Goal: Ask a question

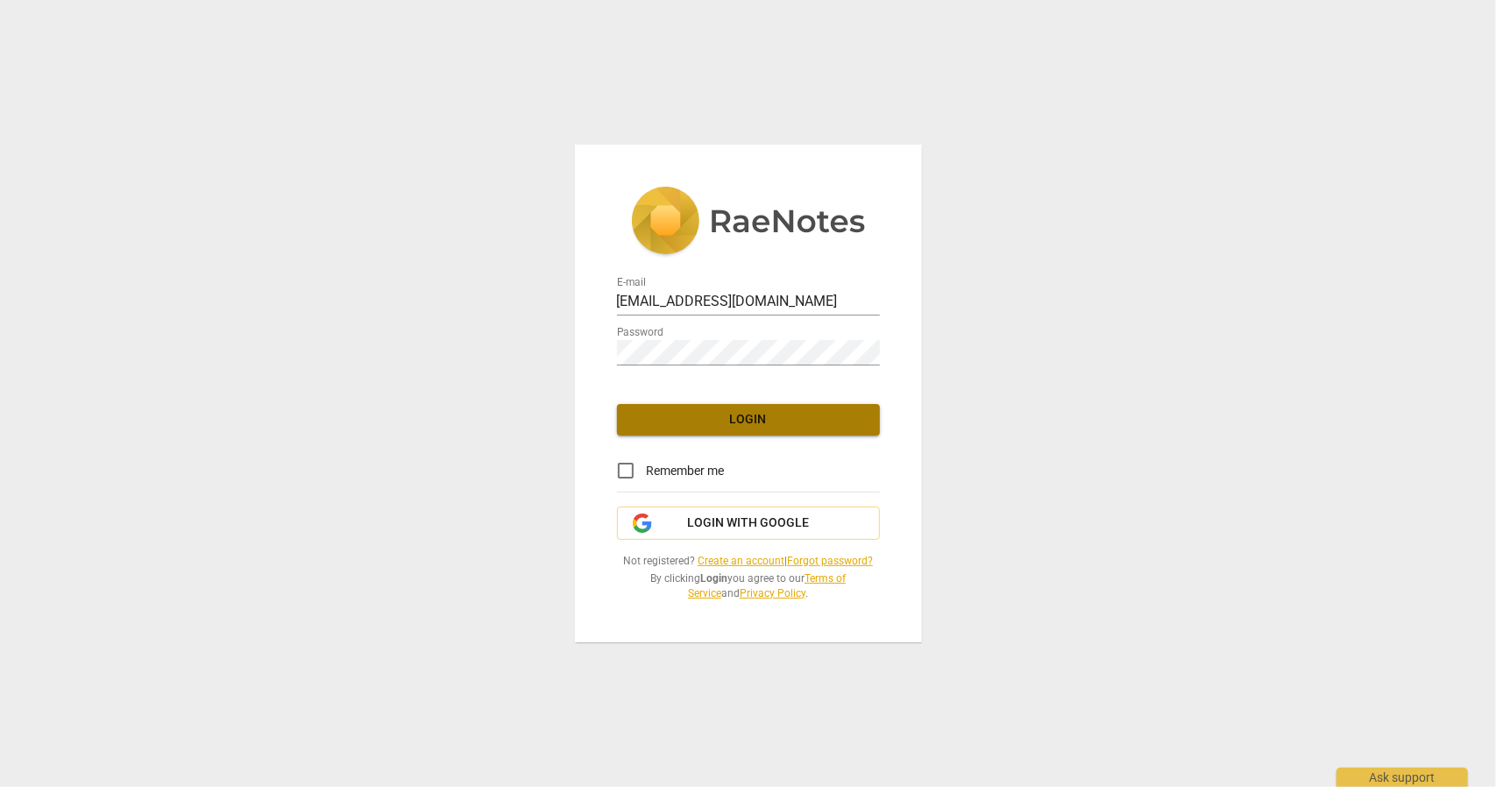
click at [756, 418] on span "Login" at bounding box center [748, 420] width 235 height 18
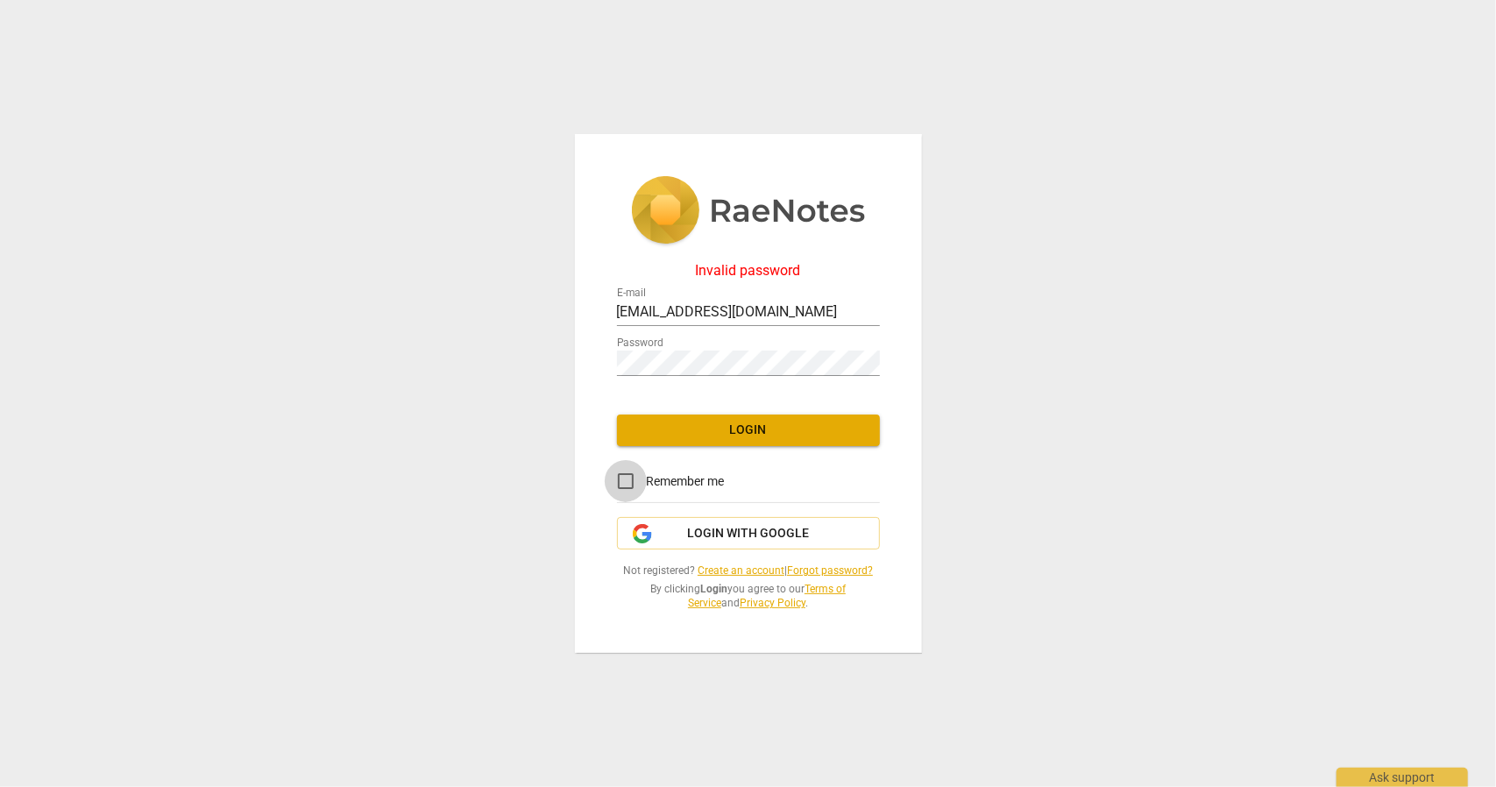
click at [628, 483] on input "Remember me" at bounding box center [626, 481] width 42 height 42
checkbox input "true"
click at [694, 537] on span "Login with Google" at bounding box center [748, 534] width 122 height 18
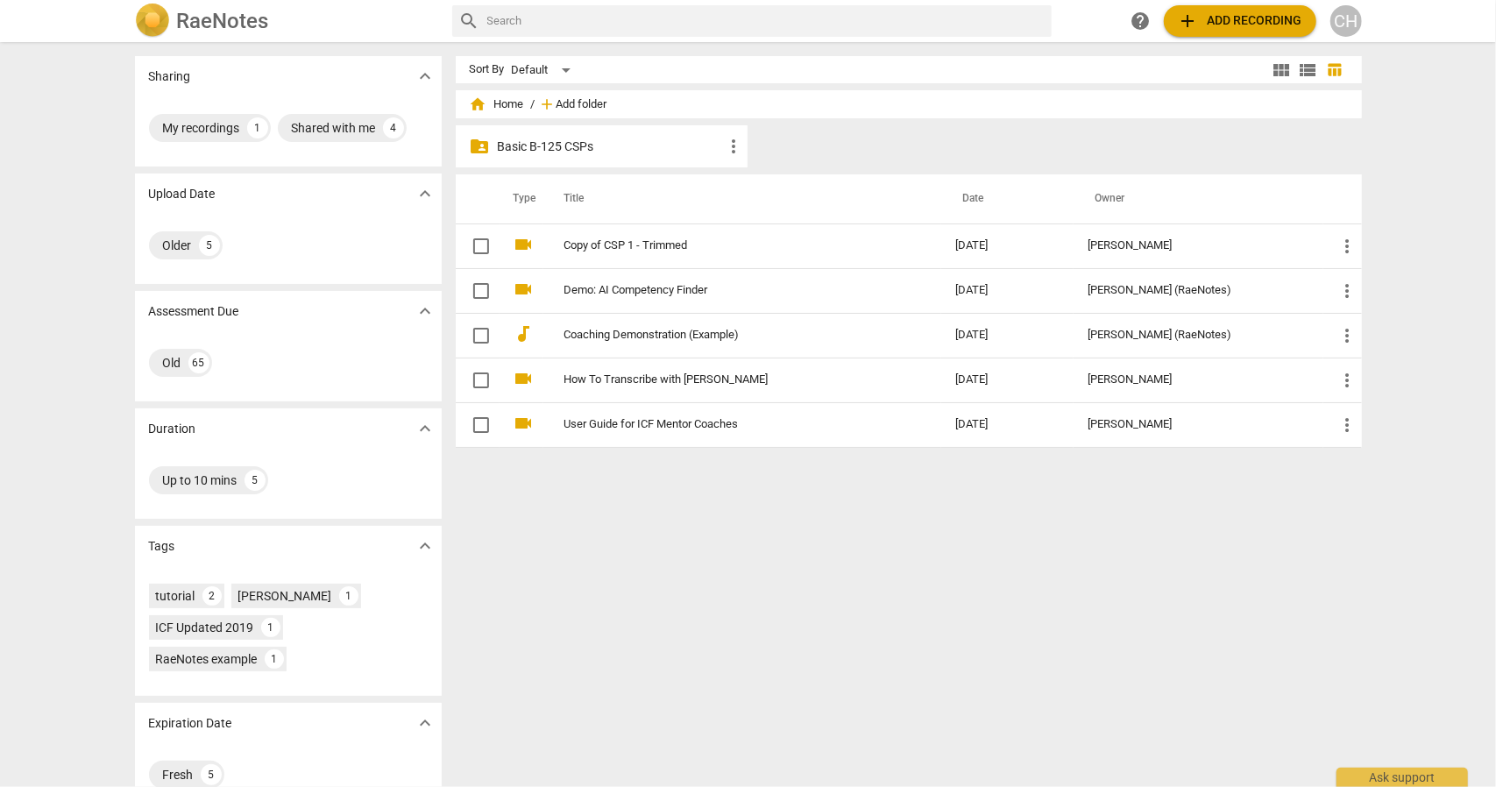
click at [580, 101] on span "Add folder" at bounding box center [582, 104] width 51 height 13
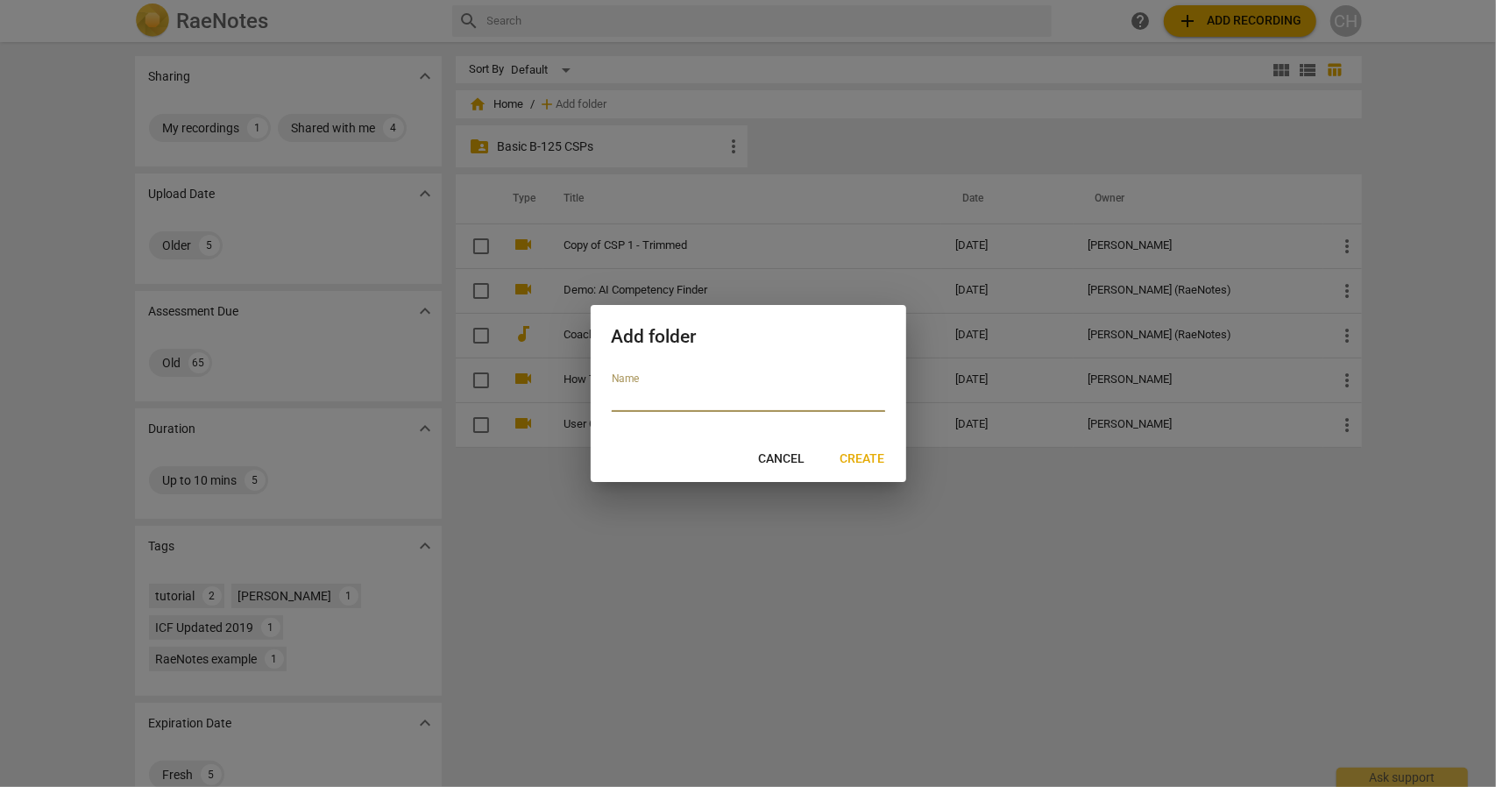
click at [783, 458] on span "Cancel" at bounding box center [782, 460] width 46 height 18
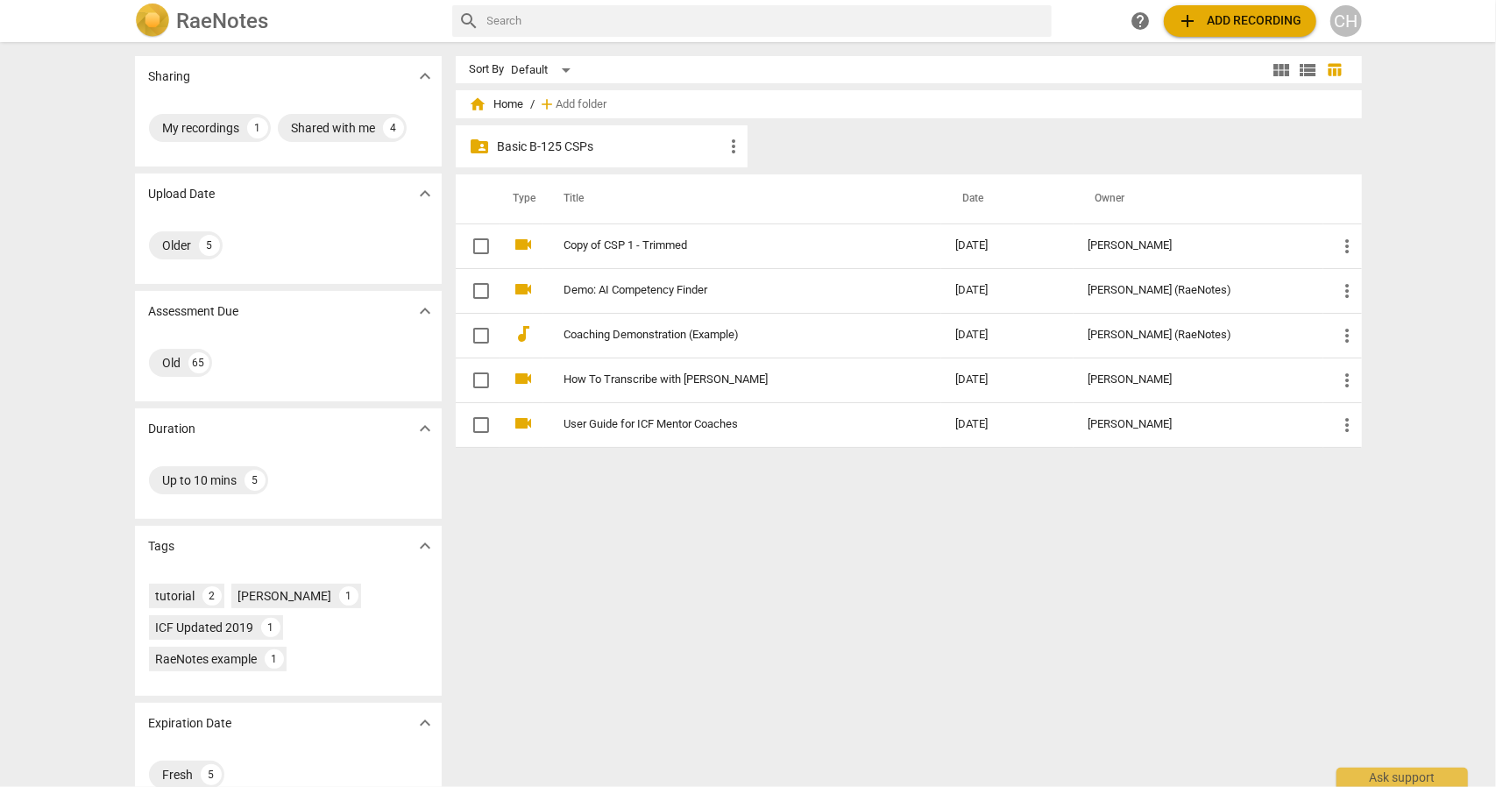
click at [1242, 18] on span "add Add recording" at bounding box center [1240, 21] width 124 height 21
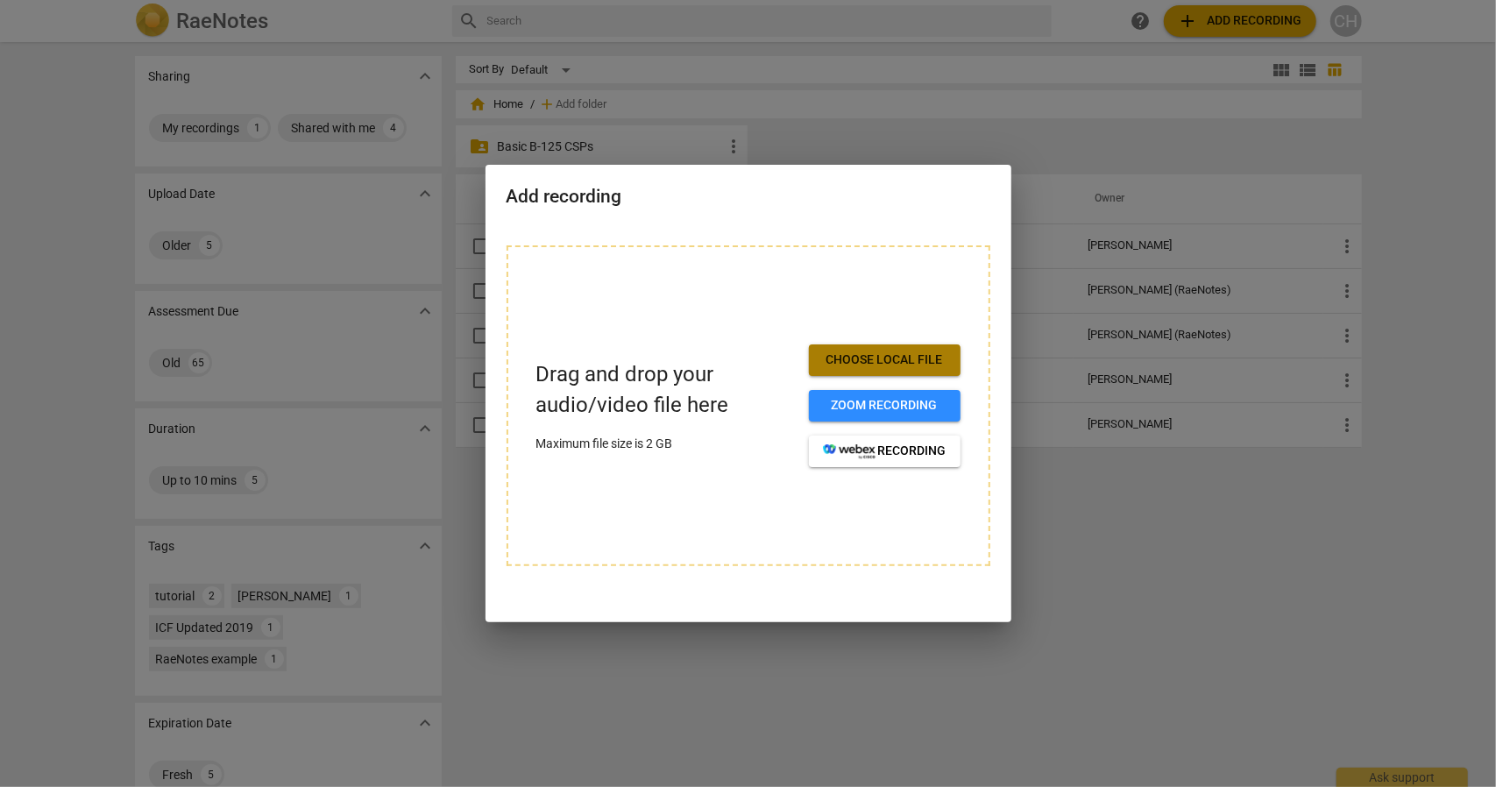
click at [880, 366] on span "Choose local file" at bounding box center [885, 360] width 124 height 18
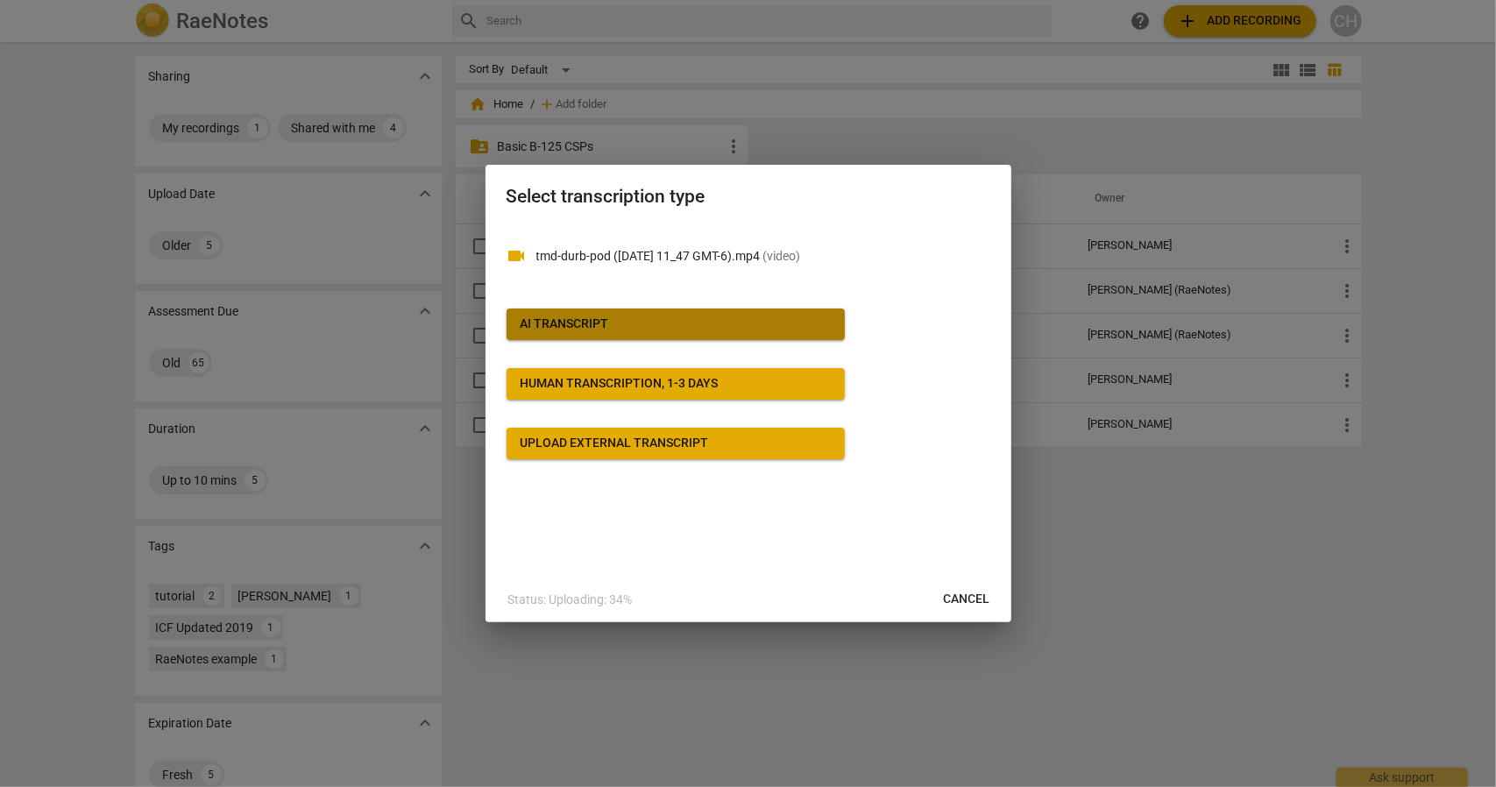
click at [582, 323] on div "AI Transcript" at bounding box center [565, 325] width 89 height 18
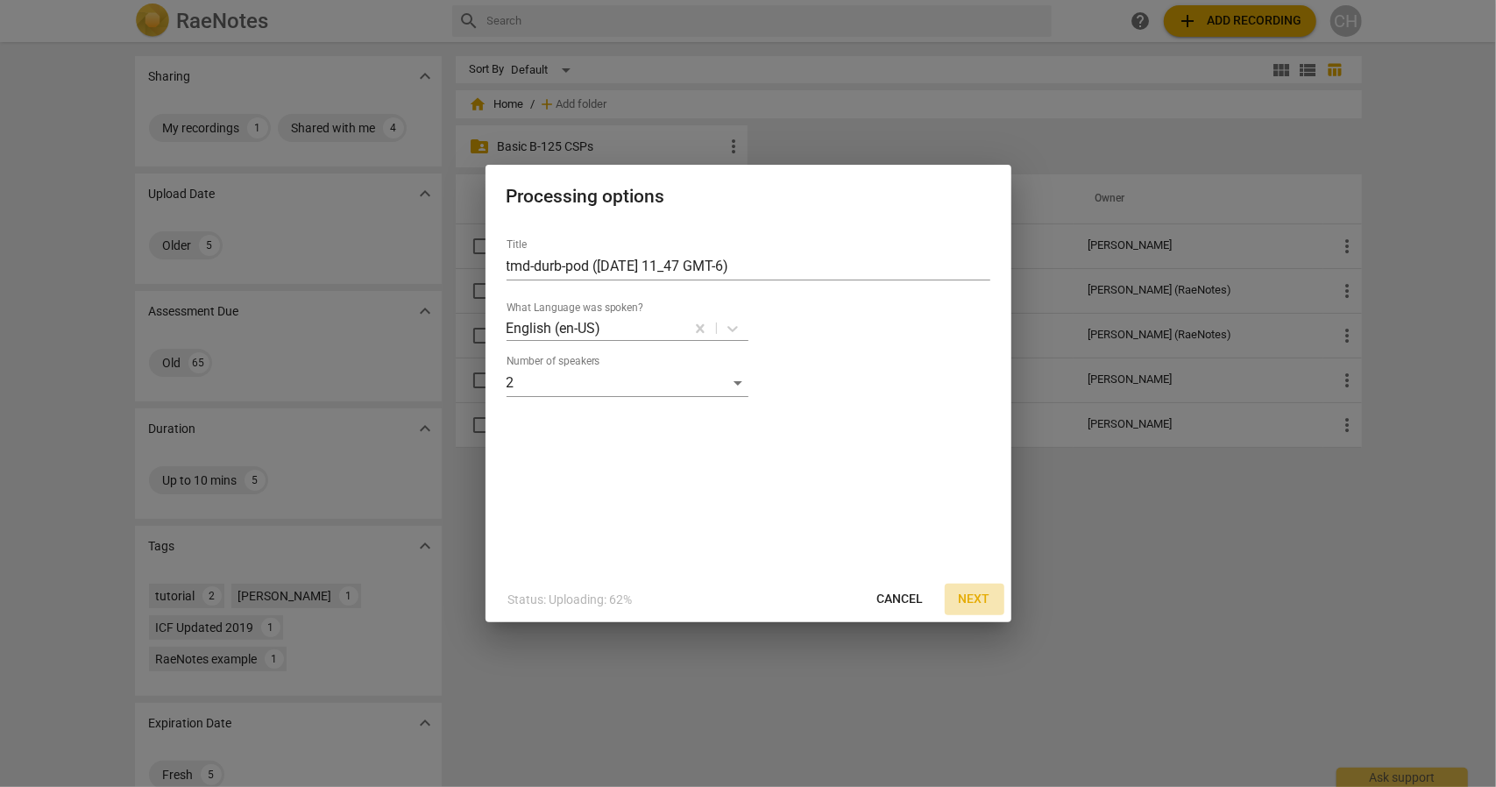
click at [969, 602] on span "Next" at bounding box center [975, 600] width 32 height 18
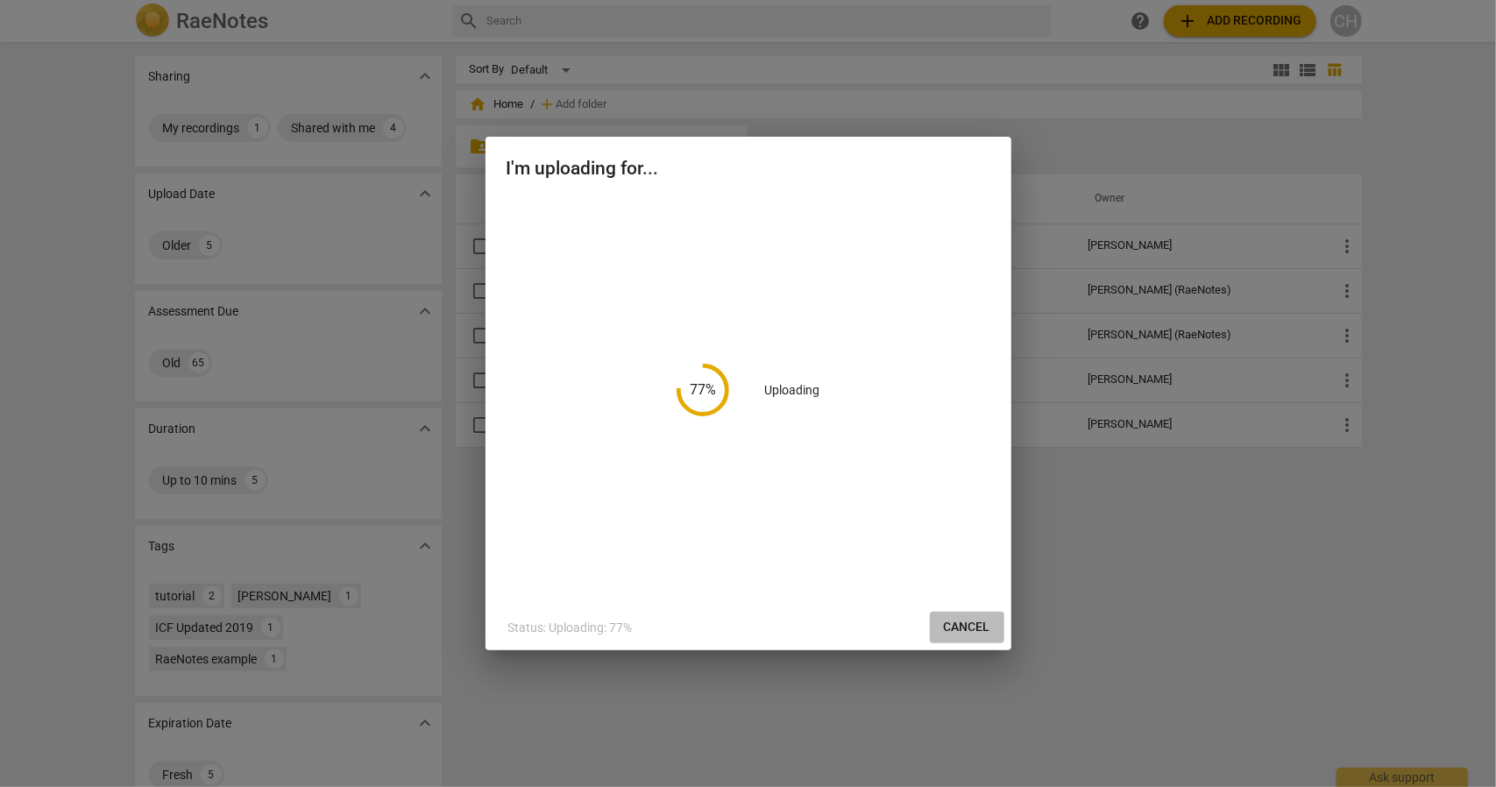
click at [971, 628] on span "Cancel" at bounding box center [967, 628] width 46 height 18
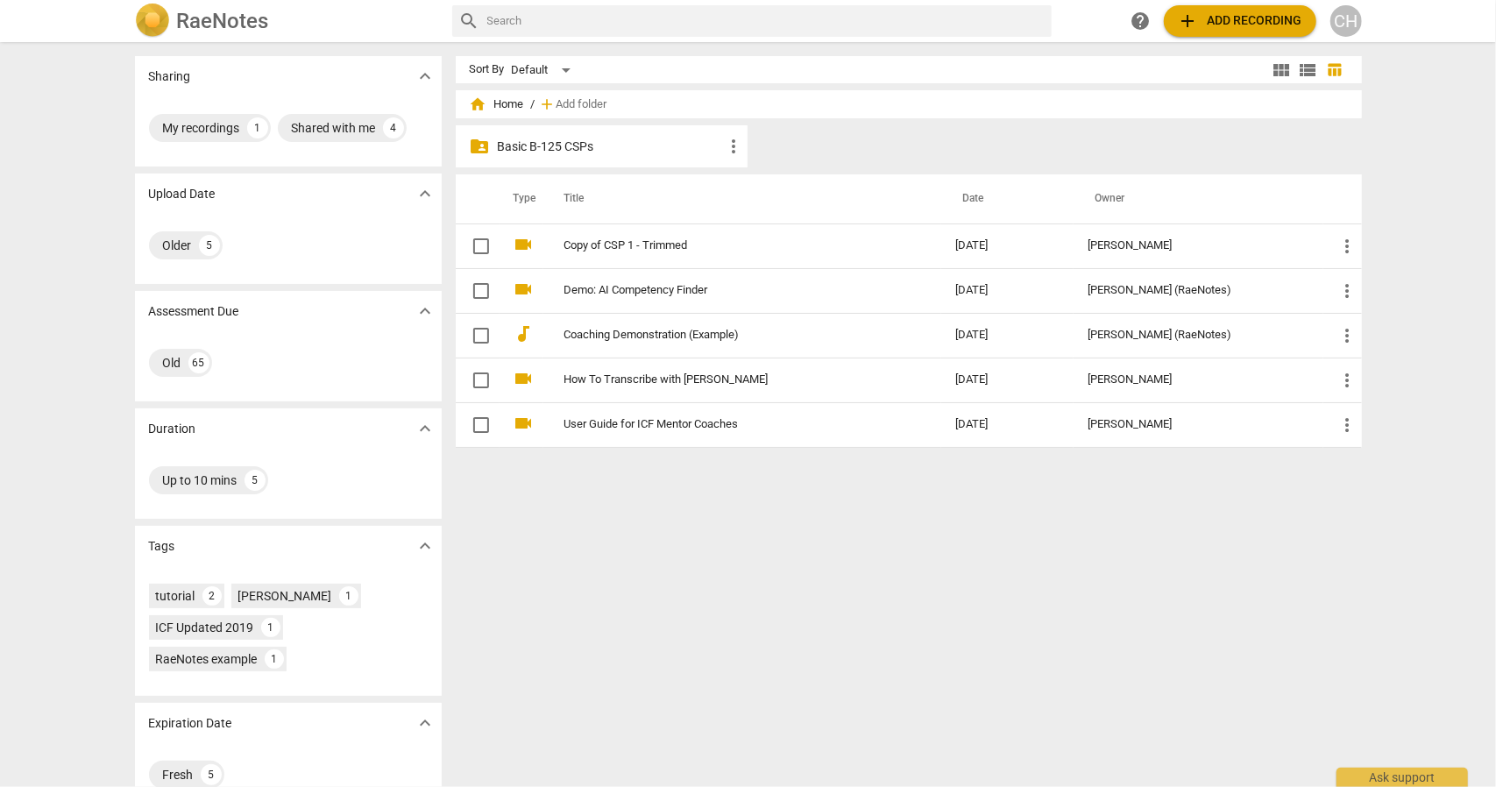
click at [543, 29] on input "text" at bounding box center [765, 21] width 557 height 28
type input "BASIC AAC"
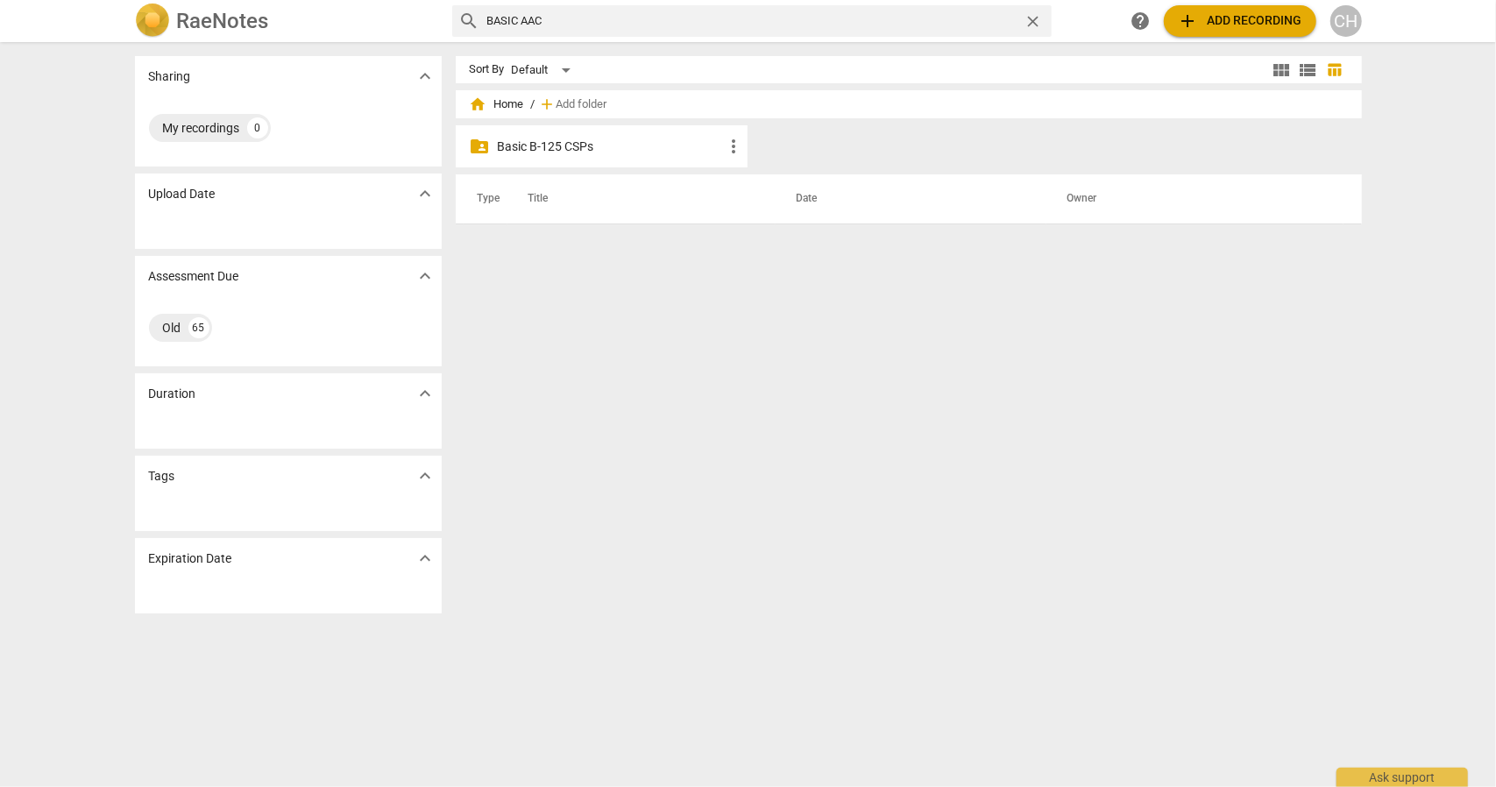
click at [486, 103] on span "home Home" at bounding box center [497, 105] width 54 height 18
click at [499, 103] on span "home Home" at bounding box center [497, 105] width 54 height 18
click at [562, 98] on span "Add folder" at bounding box center [582, 104] width 51 height 13
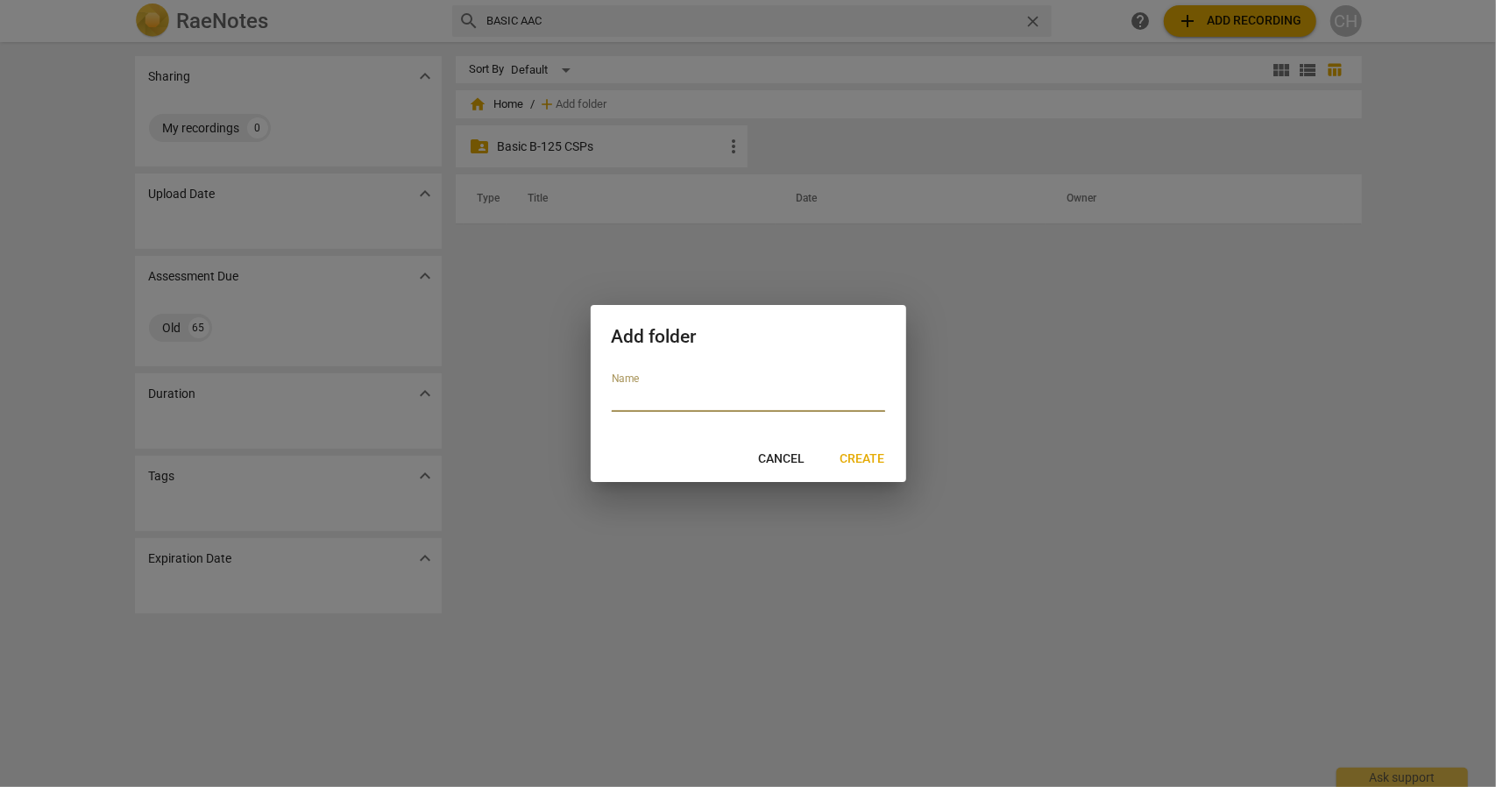
click at [798, 470] on button "Cancel" at bounding box center [782, 460] width 75 height 32
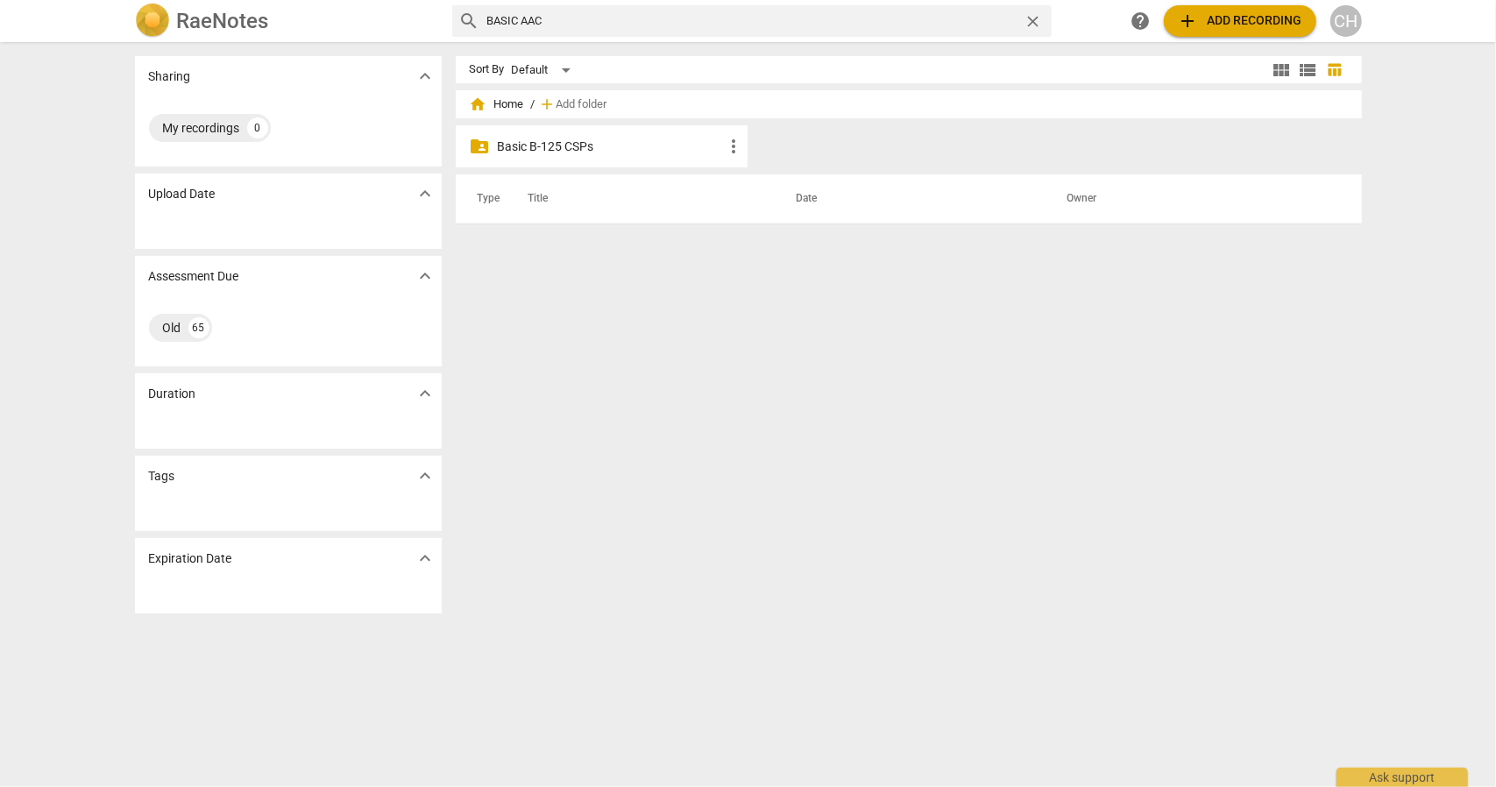
click at [533, 149] on p "Basic B-125 CSPs" at bounding box center [611, 147] width 226 height 18
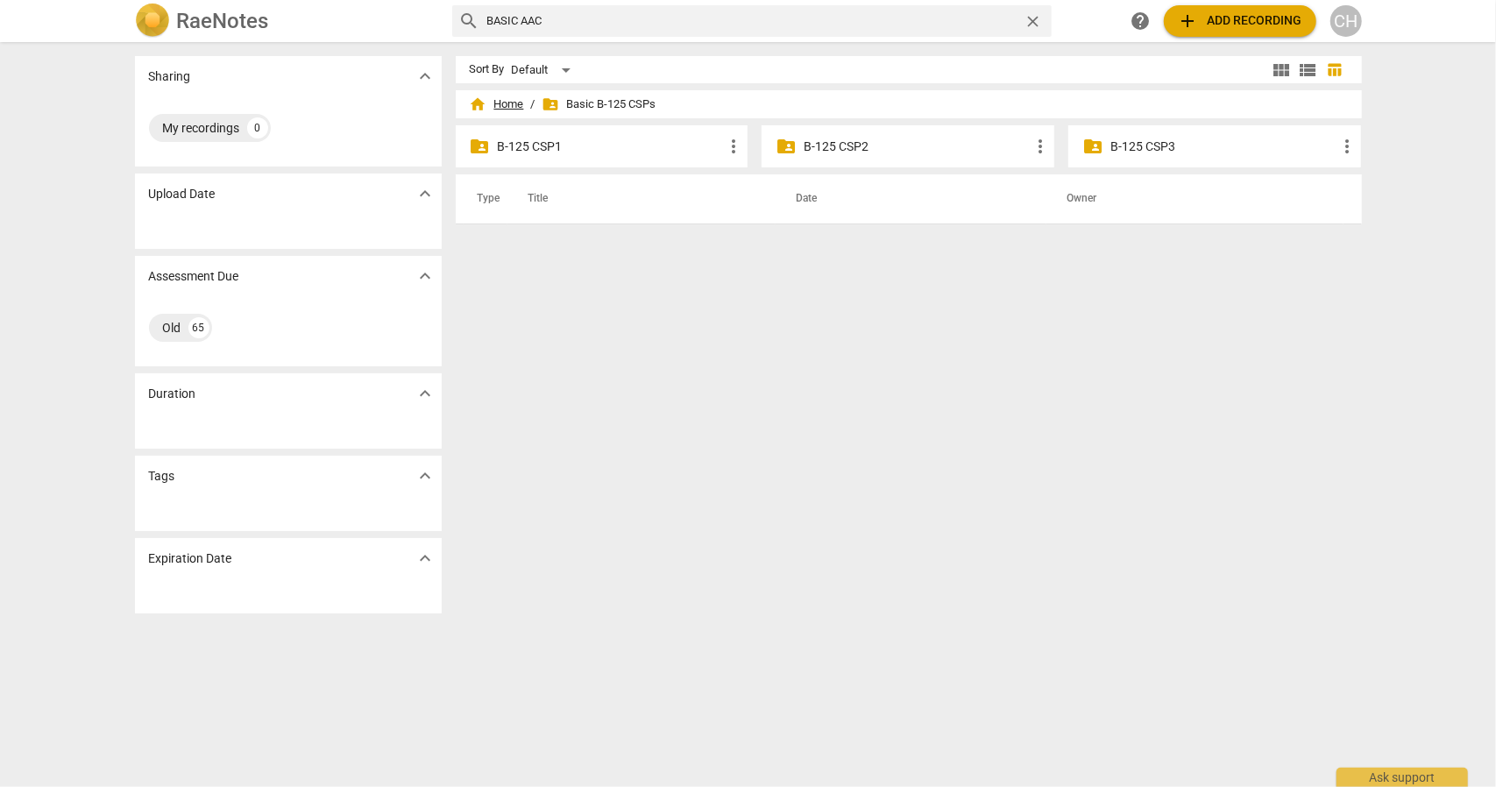
click at [507, 103] on span "home Home" at bounding box center [497, 105] width 54 height 18
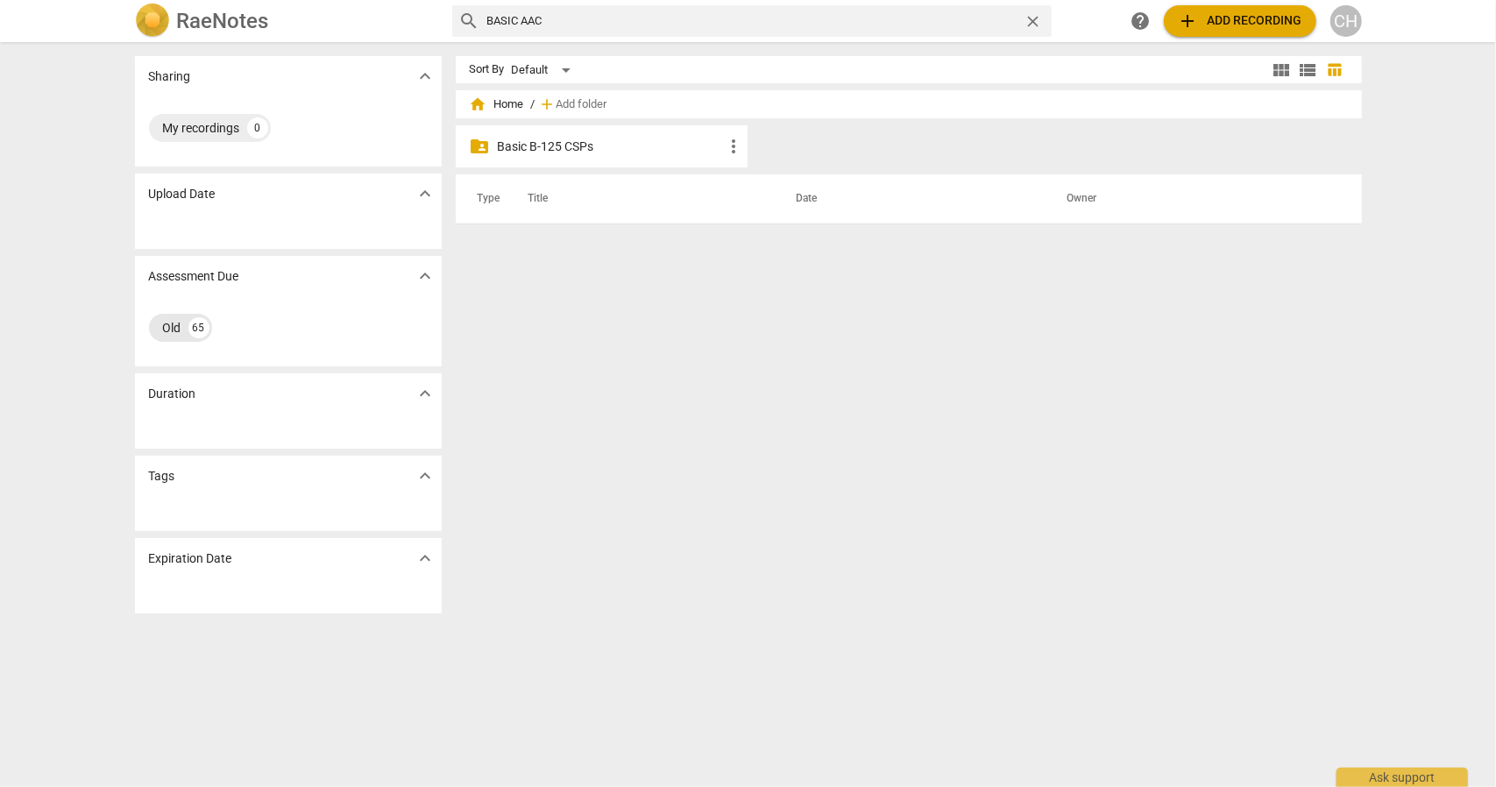
click at [188, 329] on div "65" at bounding box center [198, 327] width 21 height 21
click at [184, 329] on div "Old 65" at bounding box center [180, 328] width 63 height 28
click at [565, 22] on input "BASIC AAC" at bounding box center [752, 21] width 530 height 28
click at [150, 18] on img at bounding box center [152, 21] width 35 height 35
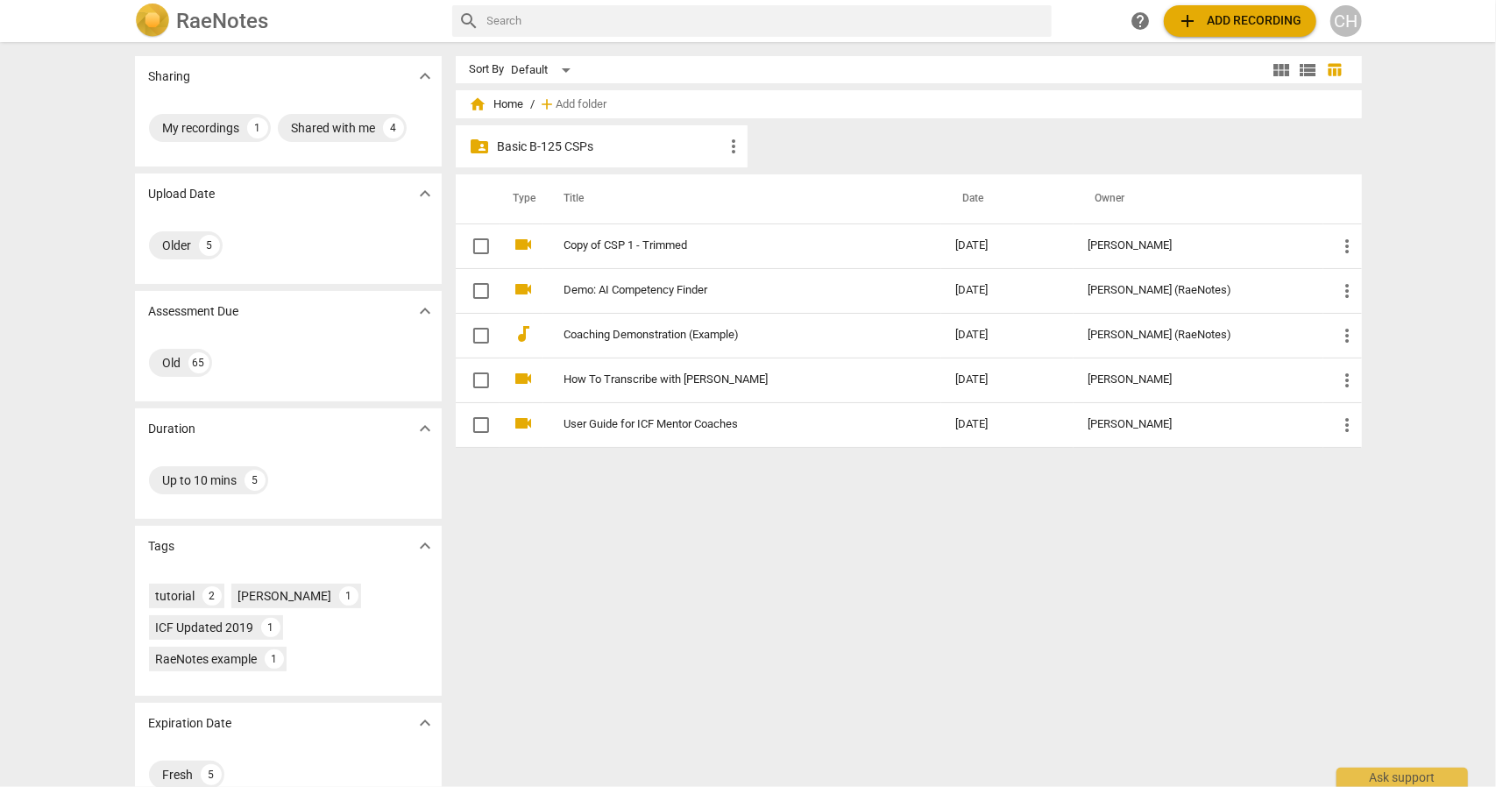
click at [1138, 22] on span "help" at bounding box center [1141, 21] width 21 height 21
click at [1280, 65] on span "view_module" at bounding box center [1282, 70] width 21 height 21
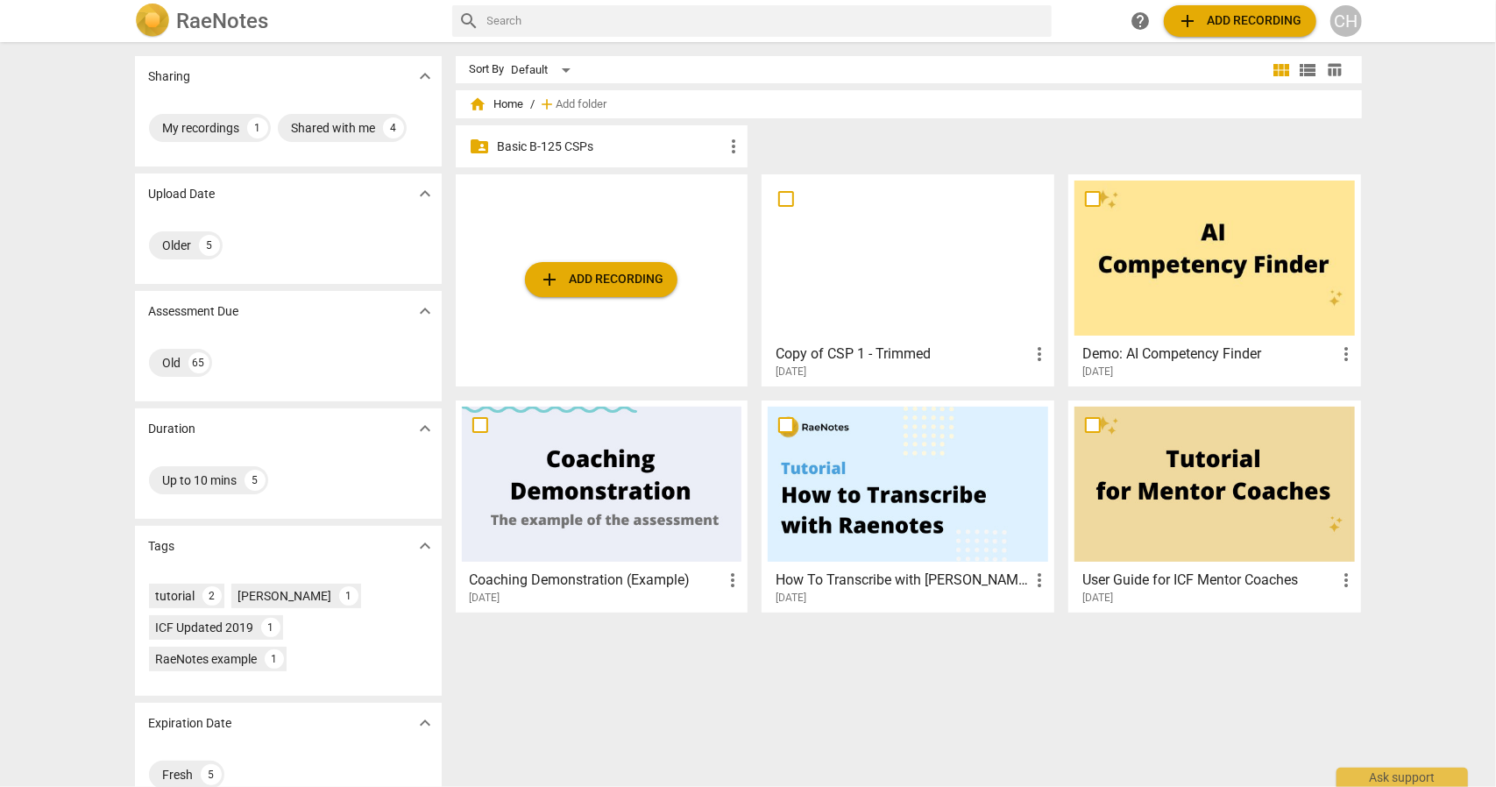
click at [1311, 67] on span "view_list" at bounding box center [1308, 70] width 21 height 21
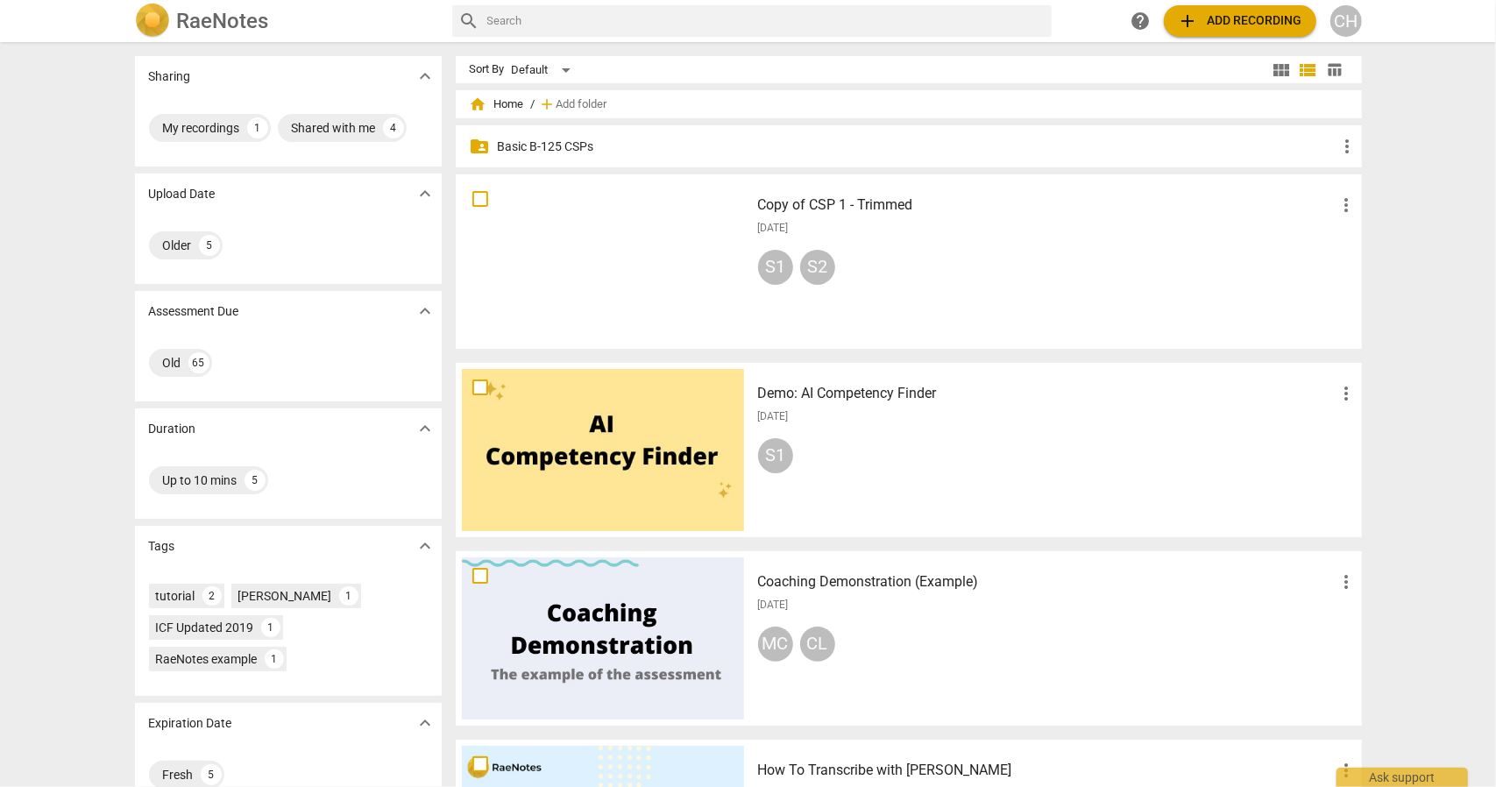
click at [1280, 69] on span "view_module" at bounding box center [1282, 70] width 21 height 21
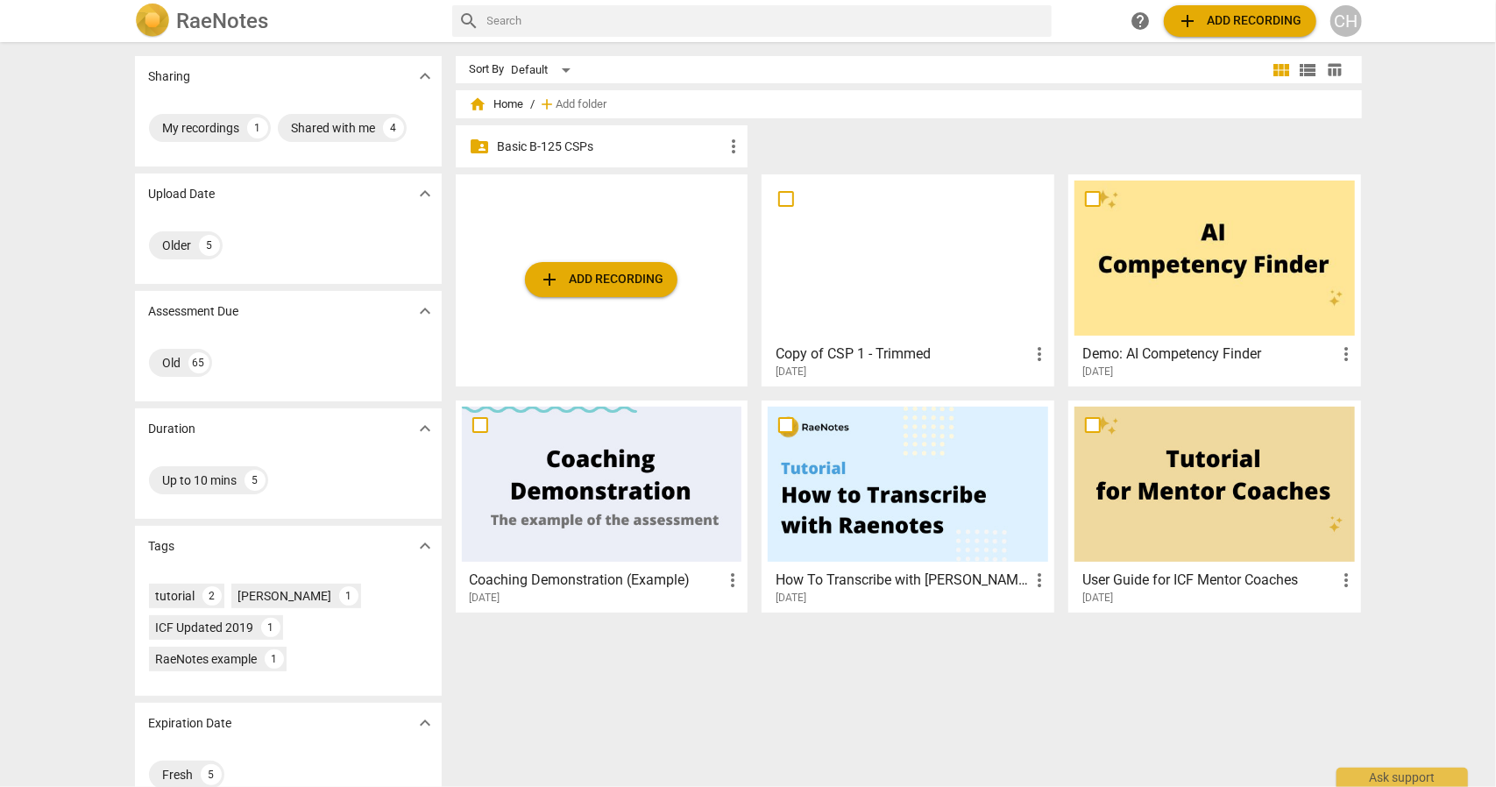
click at [568, 146] on p "Basic B-125 CSPs" at bounding box center [611, 147] width 226 height 18
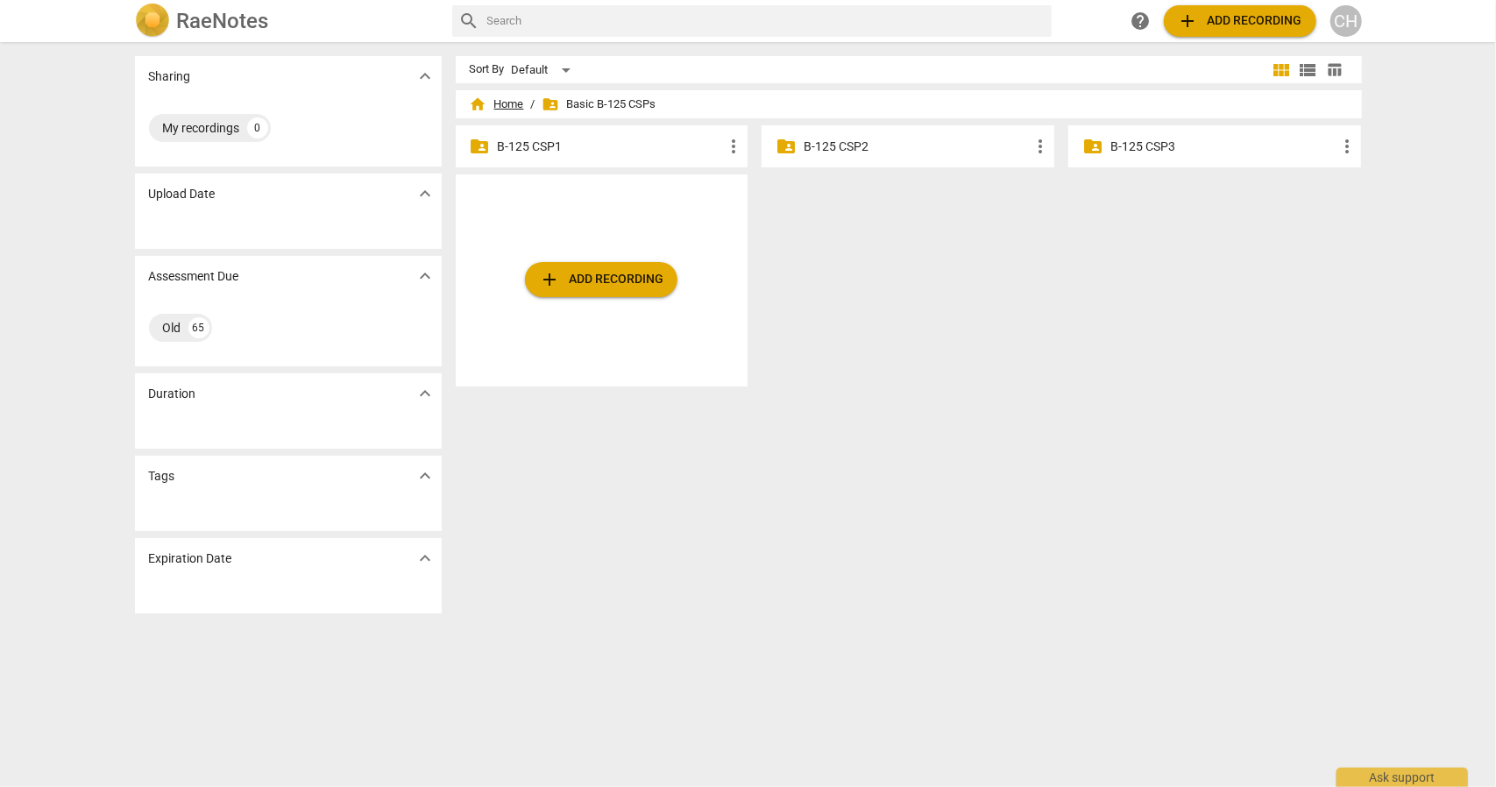
click at [514, 103] on span "home Home" at bounding box center [497, 105] width 54 height 18
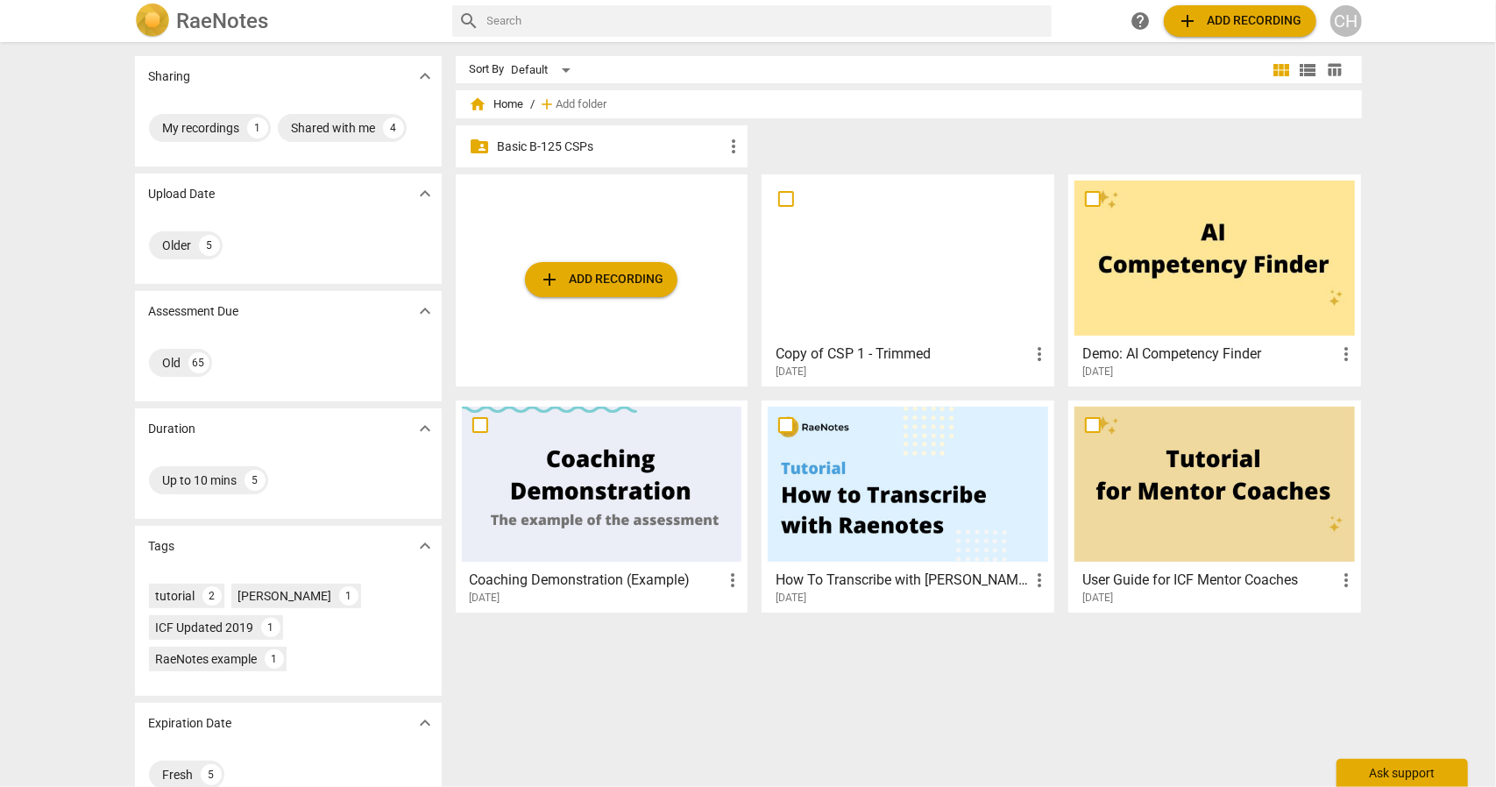
click at [1390, 771] on div "Ask support" at bounding box center [1402, 773] width 131 height 28
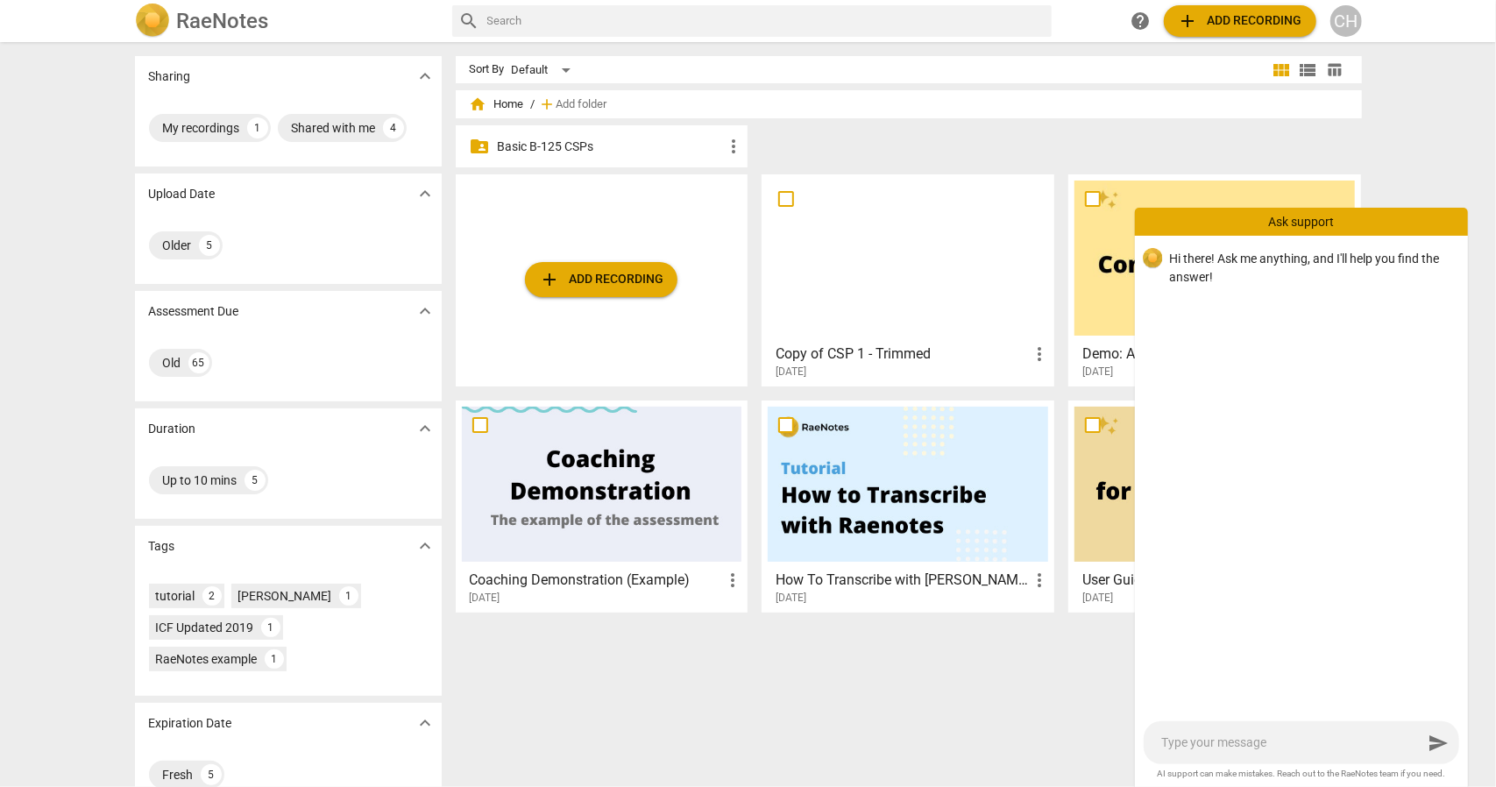
click at [1308, 743] on textarea at bounding box center [1291, 743] width 261 height 17
type textarea "I"
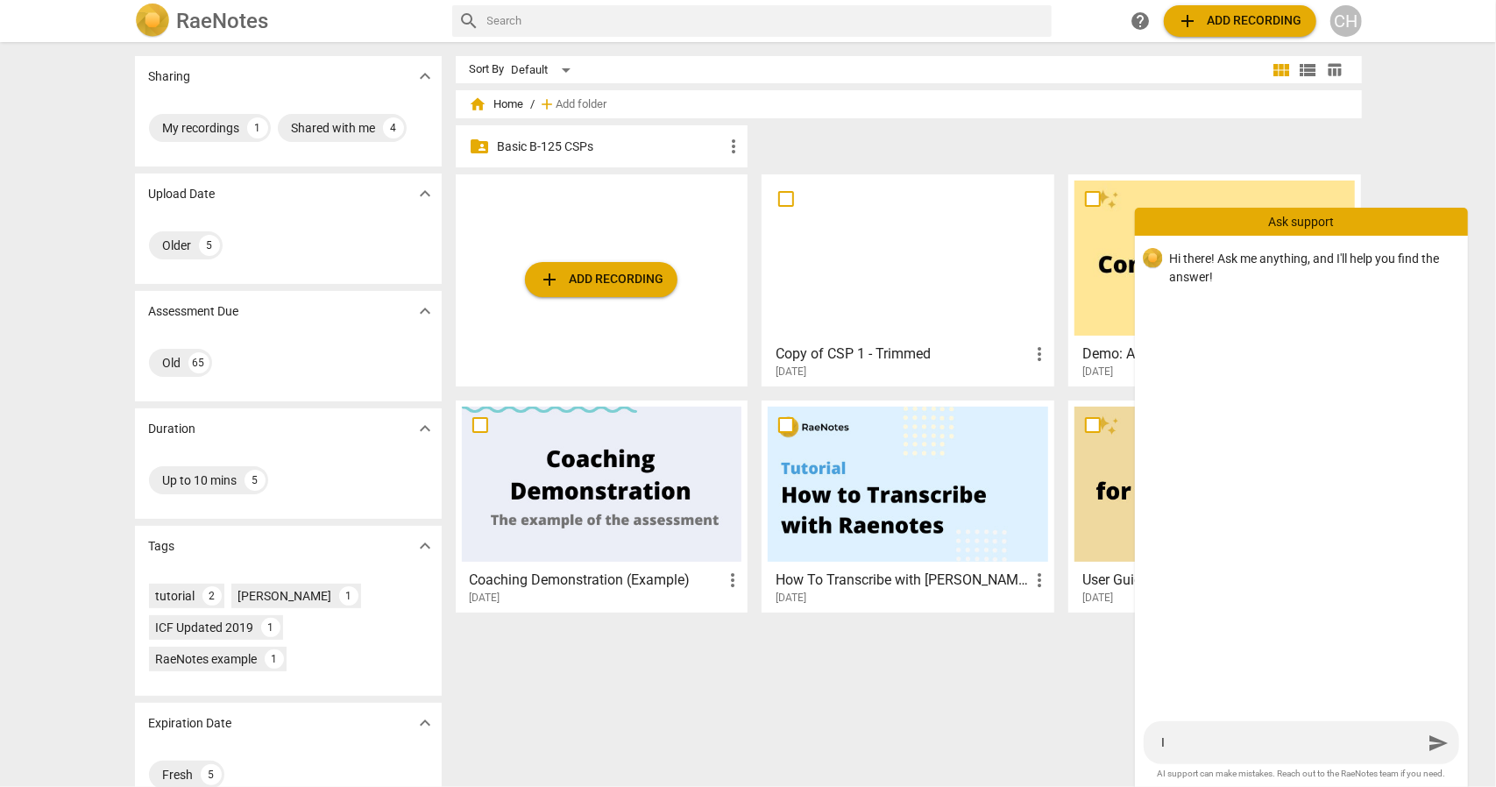
type textarea "I c"
type textarea "I ca"
type textarea "I can"
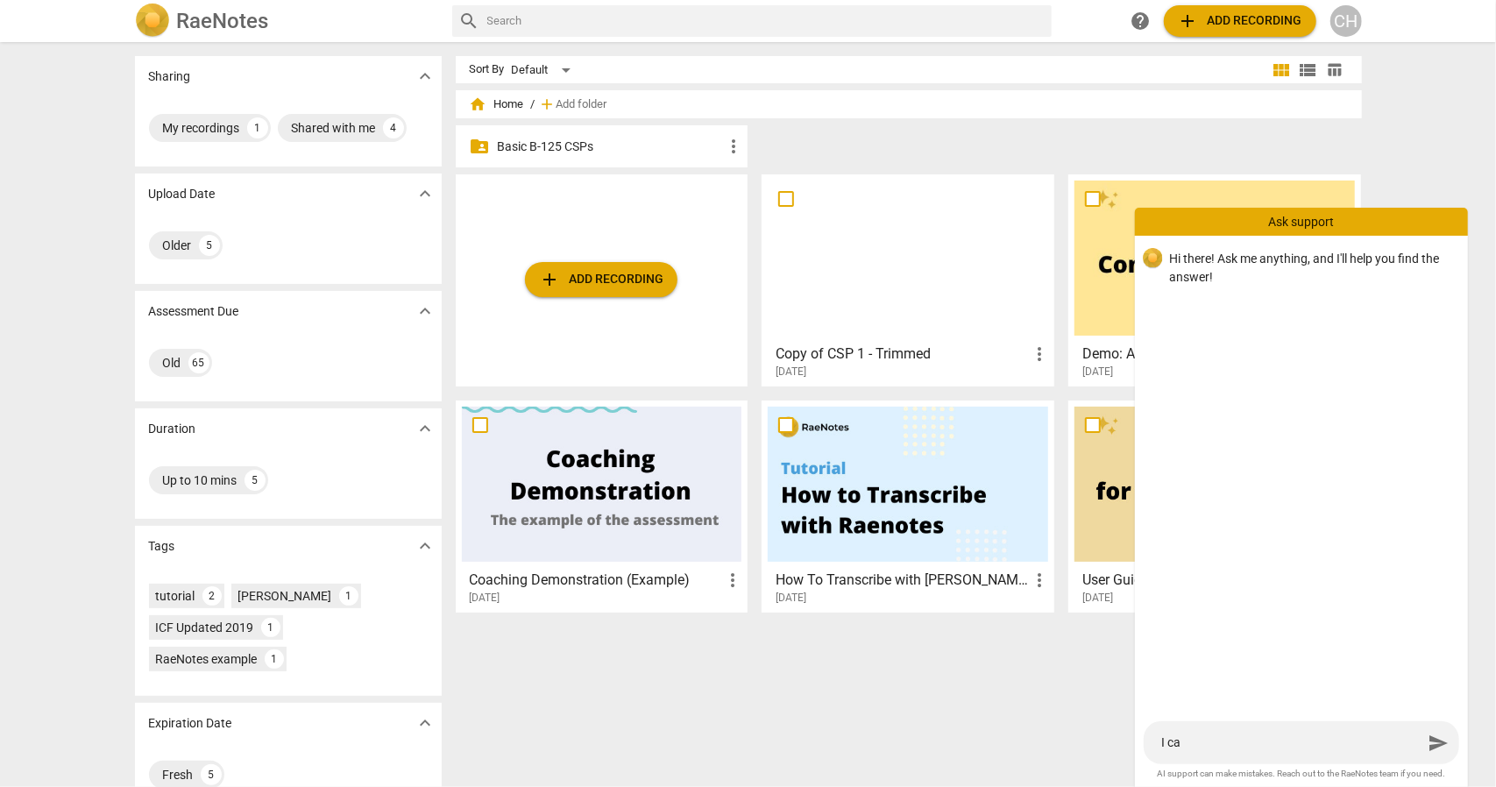
type textarea "I can"
type textarea "I [PERSON_NAME]"
type textarea "I canno"
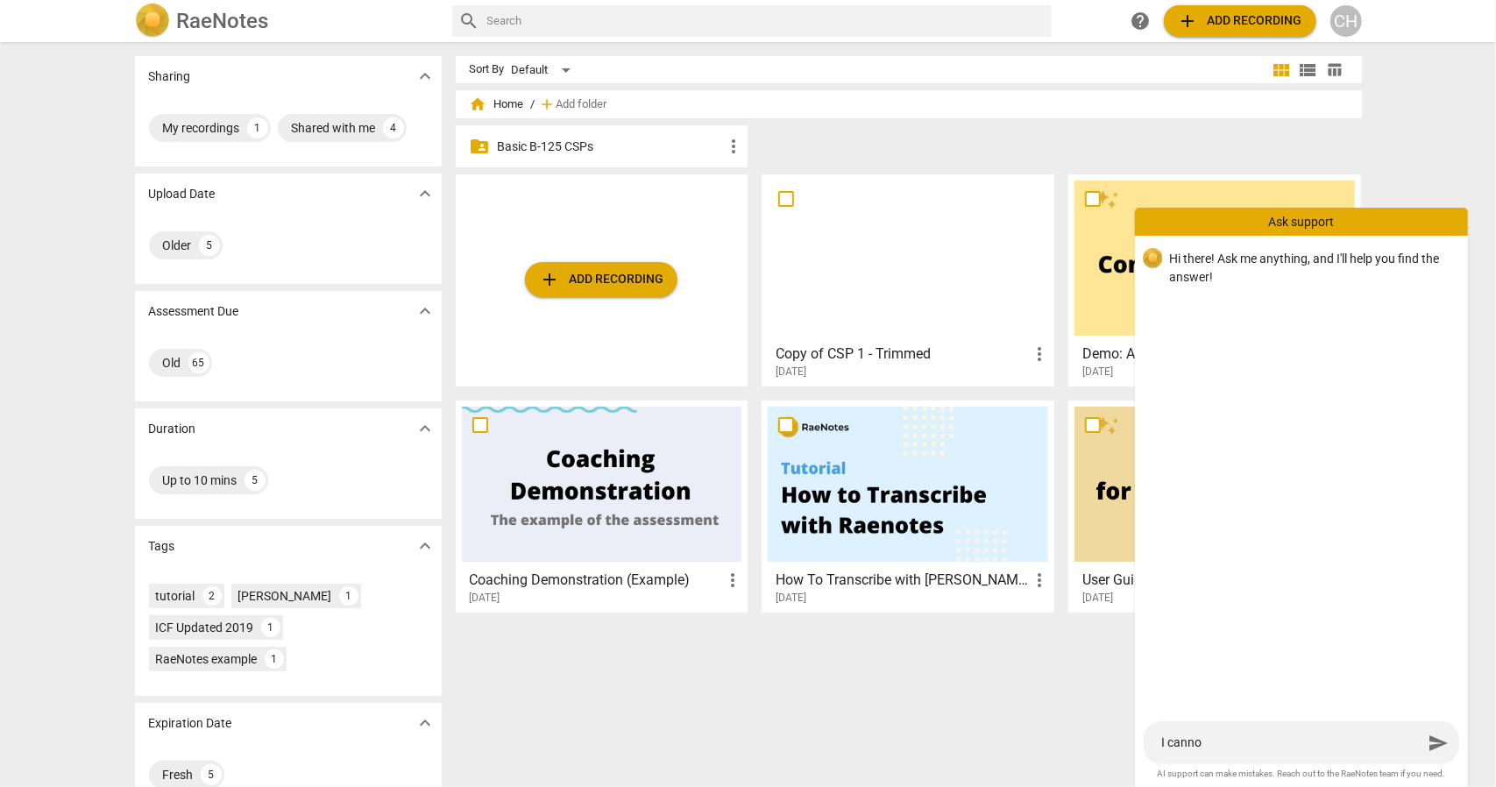
type textarea "I cannot"
type textarea "I cannot f"
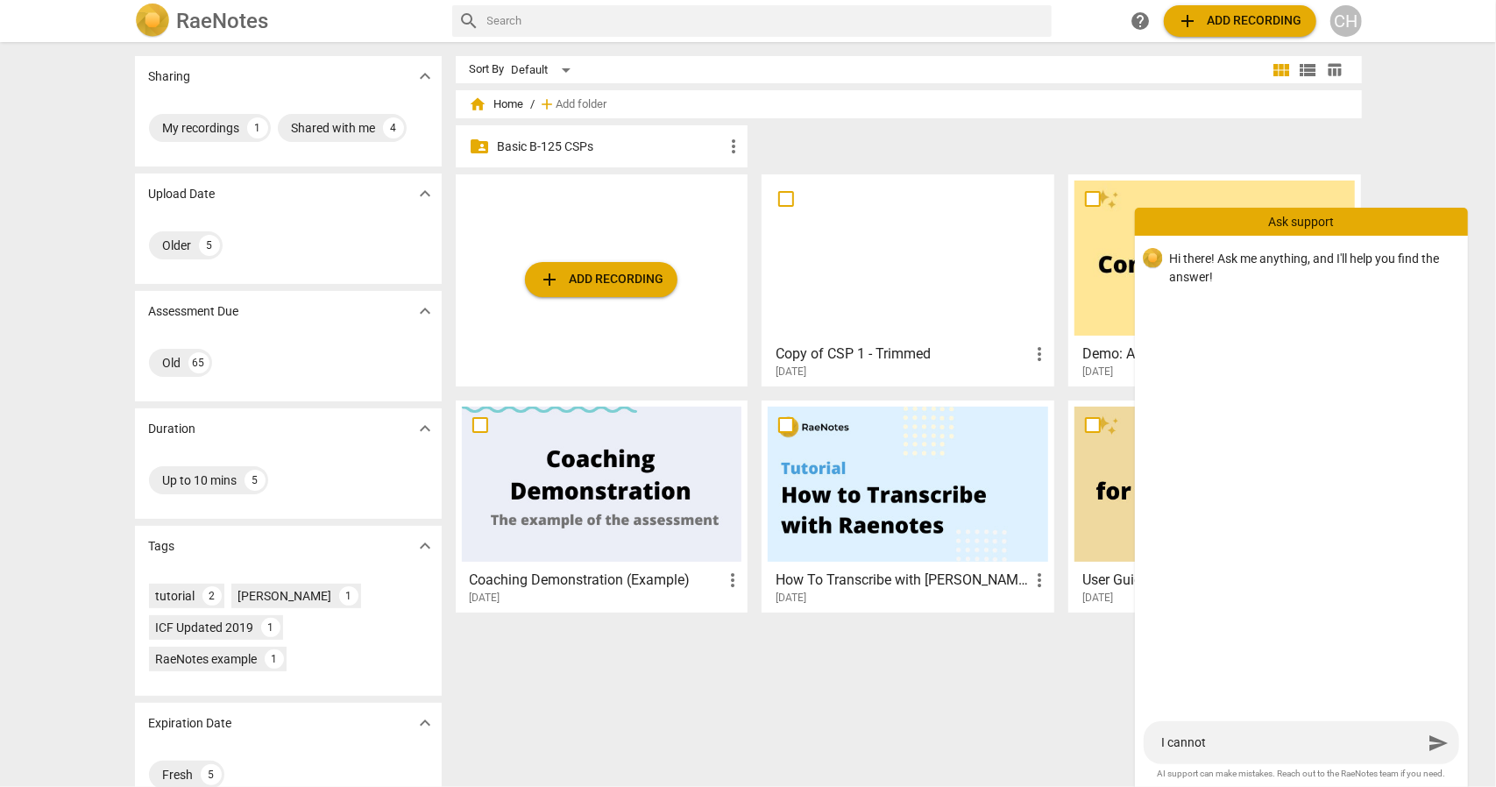
type textarea "I cannot f"
type textarea "I cannot fi"
type textarea "I cannot fil"
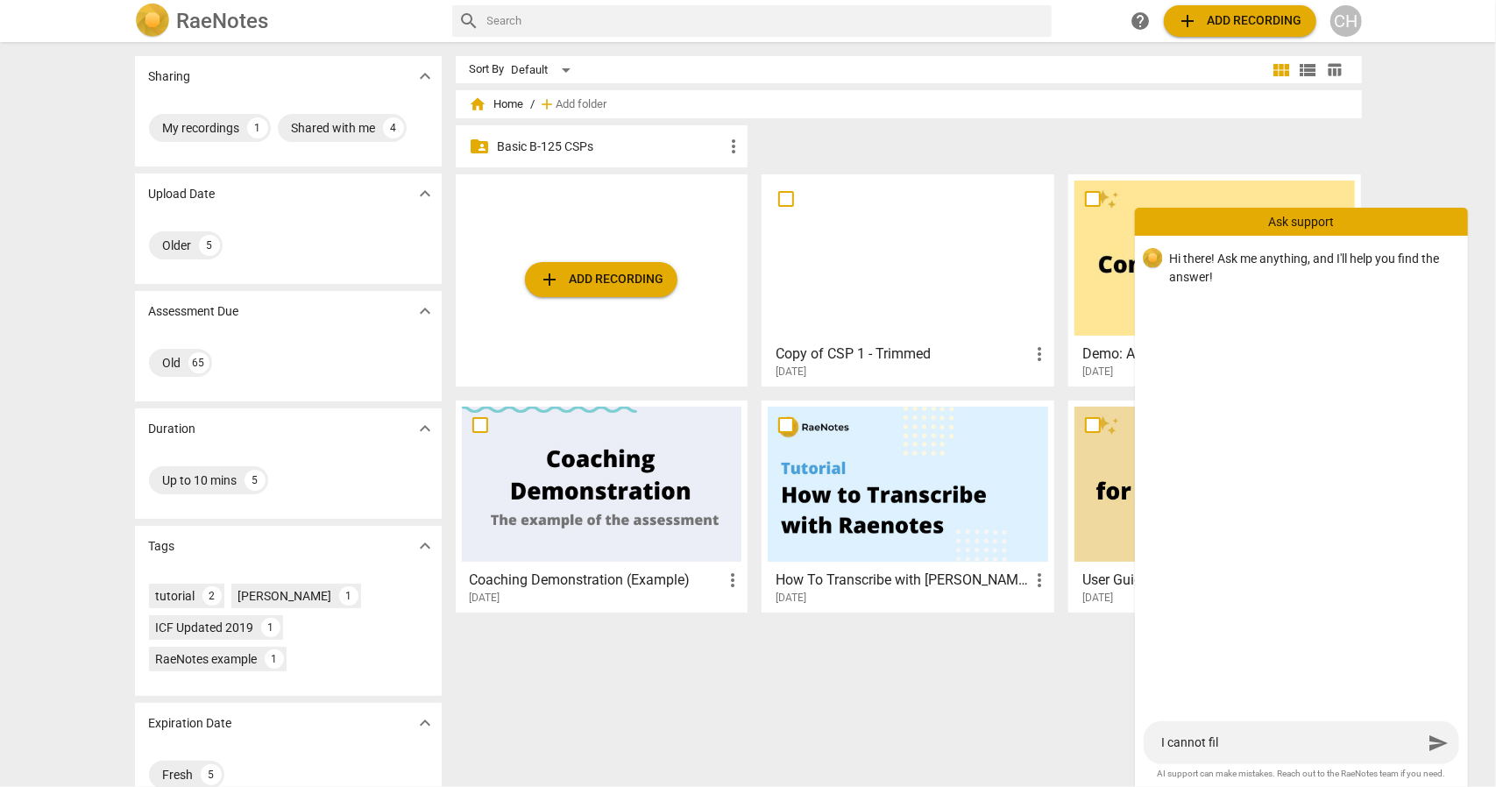
type textarea "I cannot fi"
type textarea "I cannot fin"
type textarea "I cannot find"
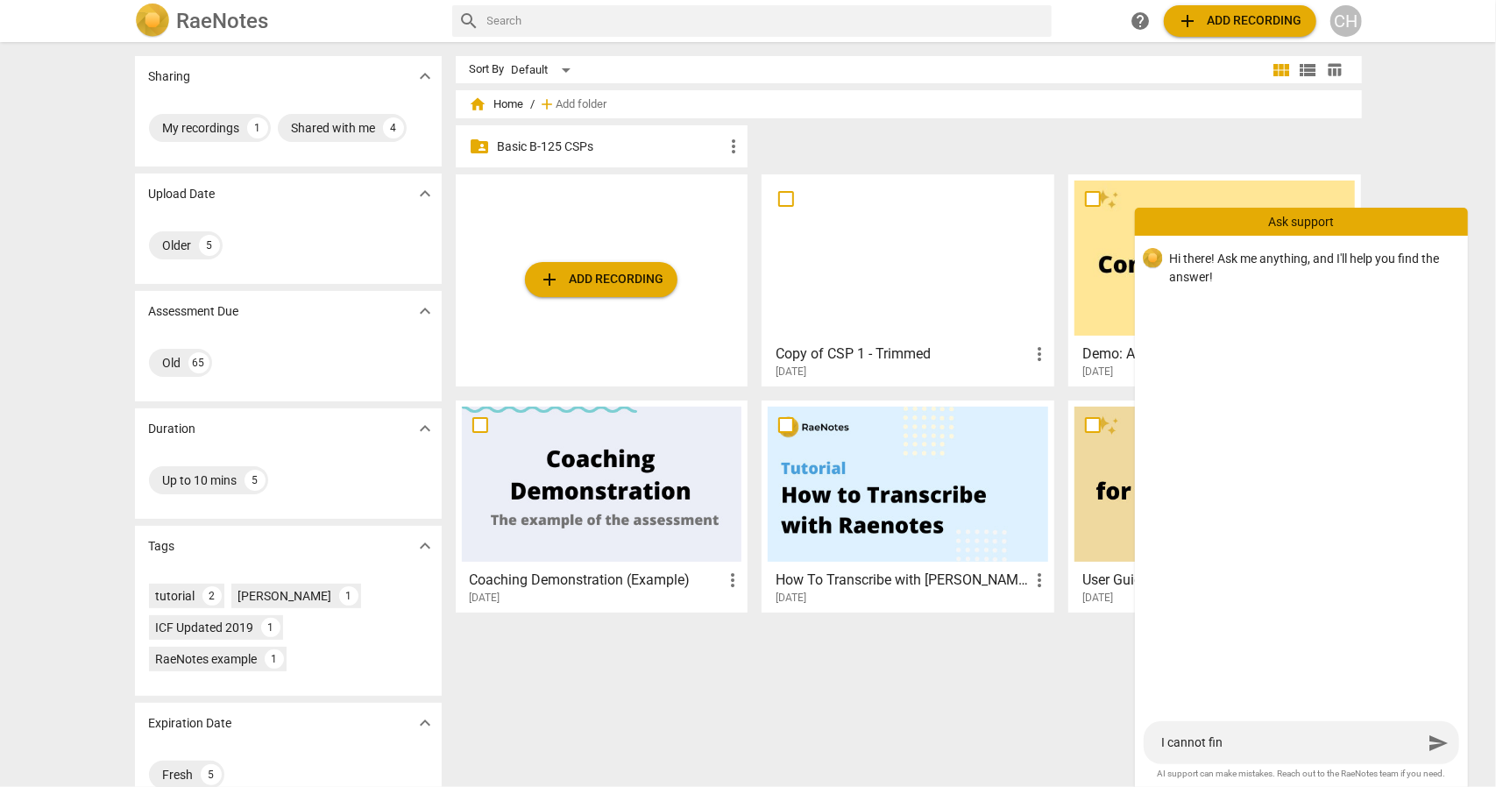
type textarea "I cannot find"
type textarea "I cannot find a"
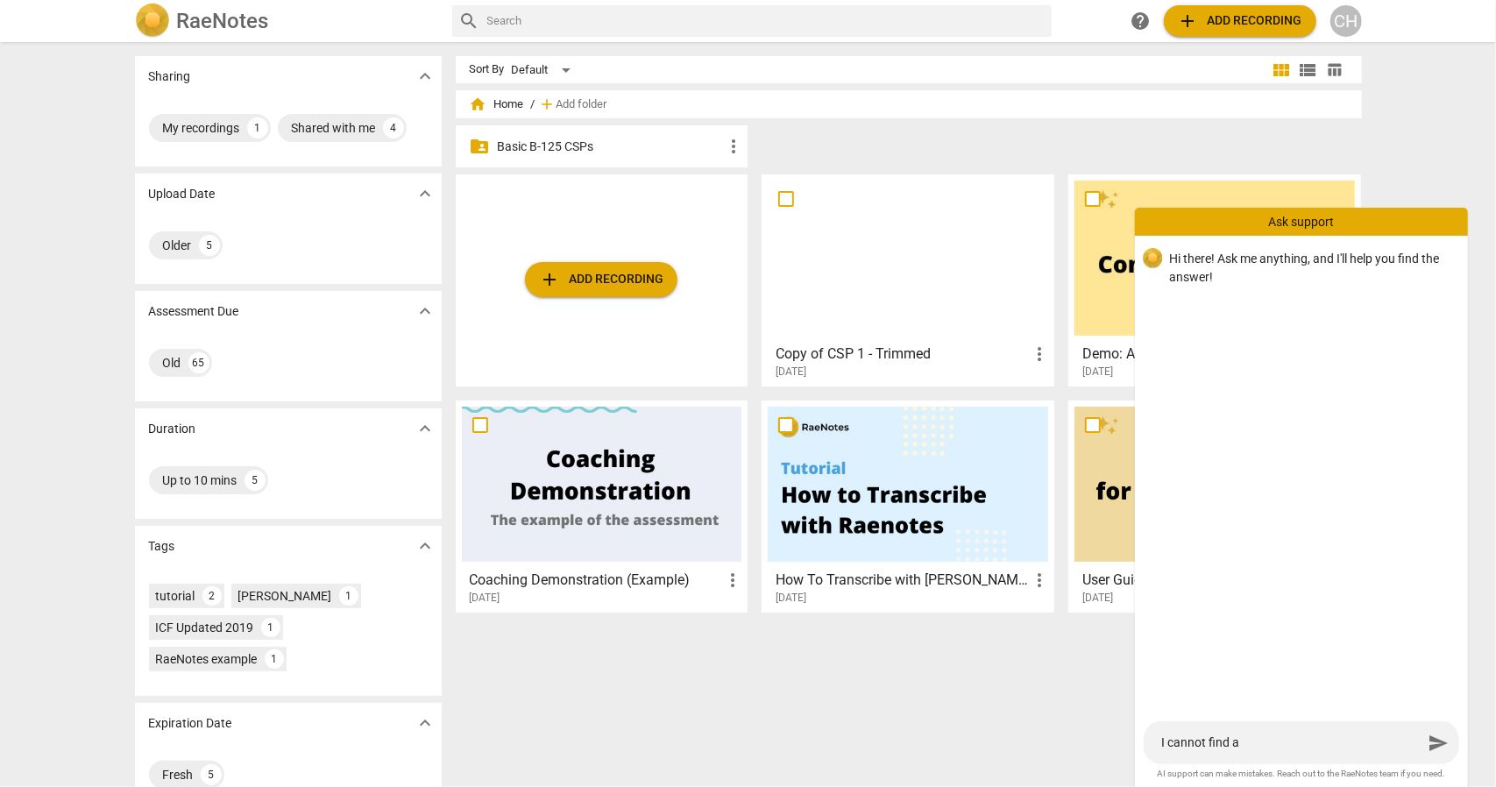
type textarea "I cannot find a"
type textarea "I cannot find a f"
type textarea "I cannot find a fo"
type textarea "I cannot find a fol"
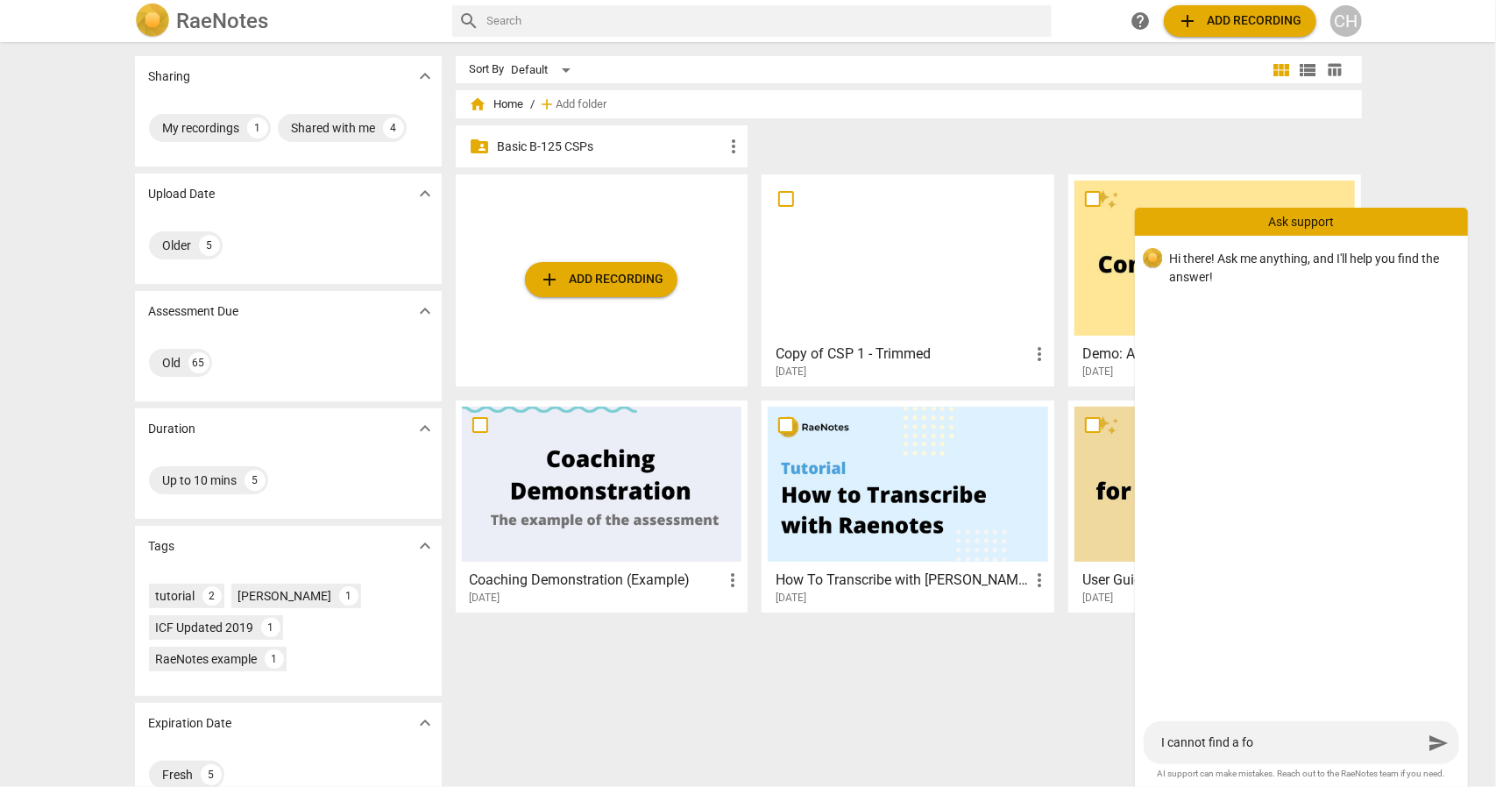
type textarea "I cannot find a fol"
type textarea "I cannot find a fold"
type textarea "I cannot find a folde"
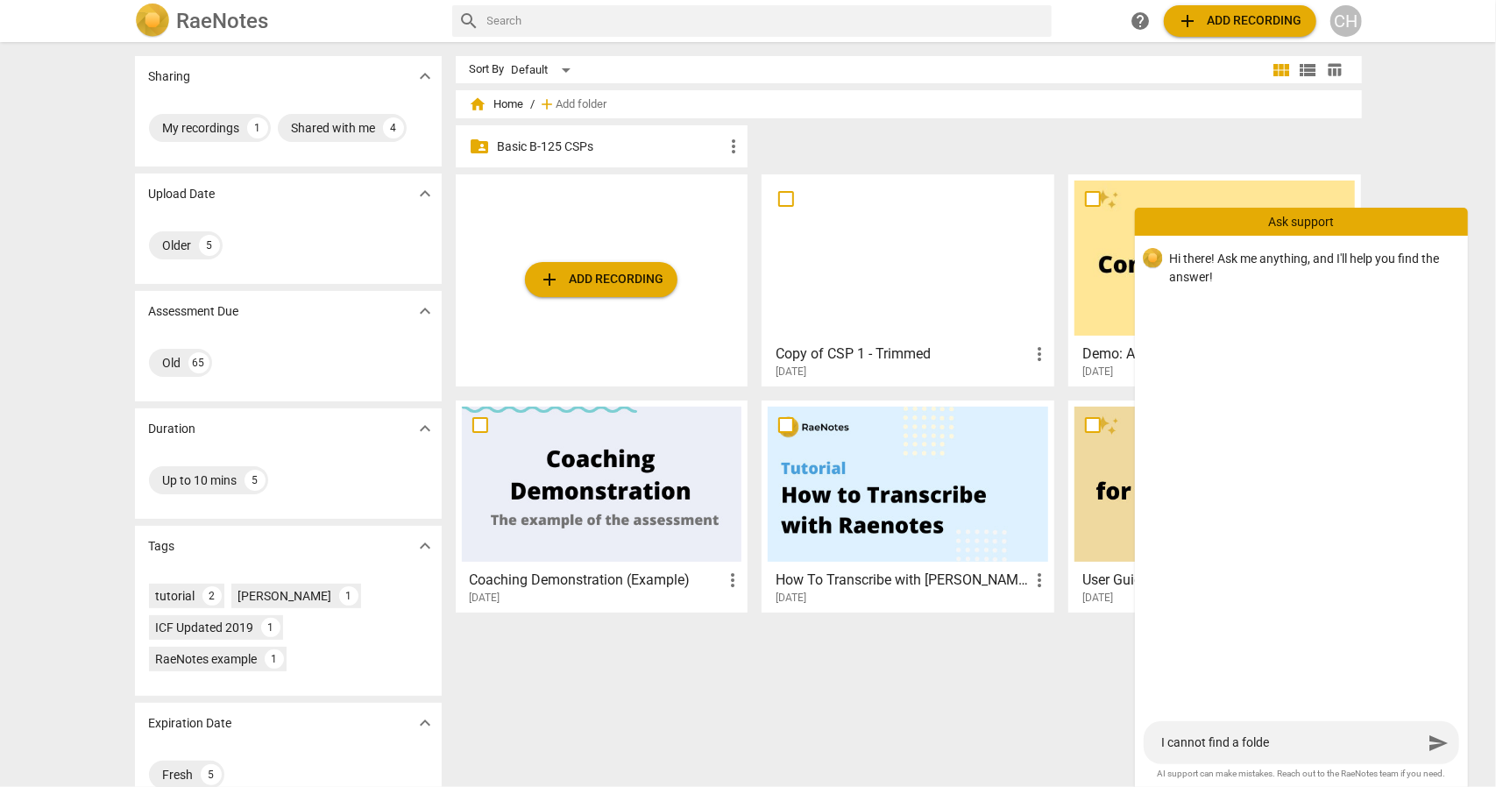
type textarea "I cannot find a folder"
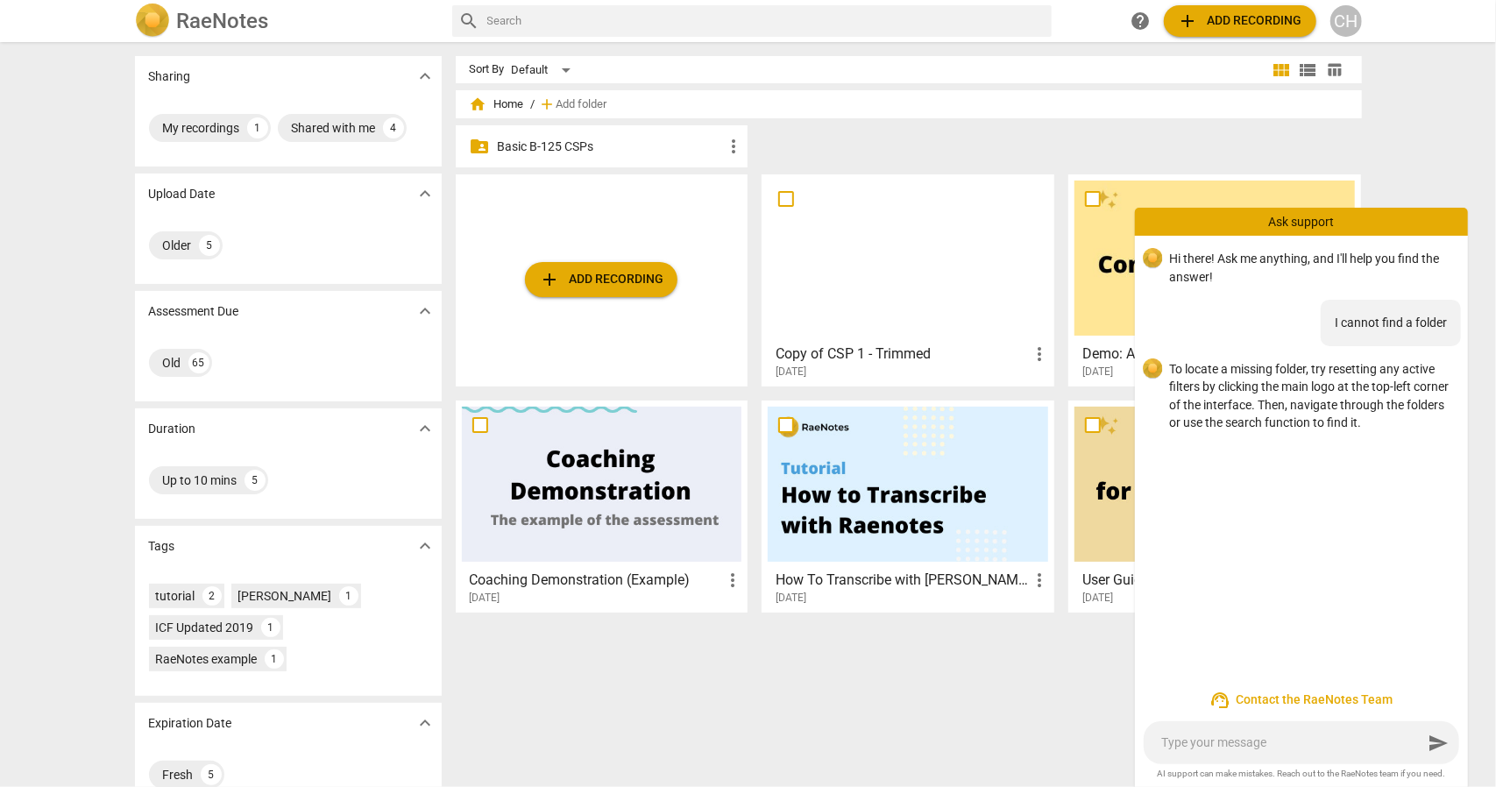
click at [549, 17] on input "text" at bounding box center [765, 21] width 557 height 28
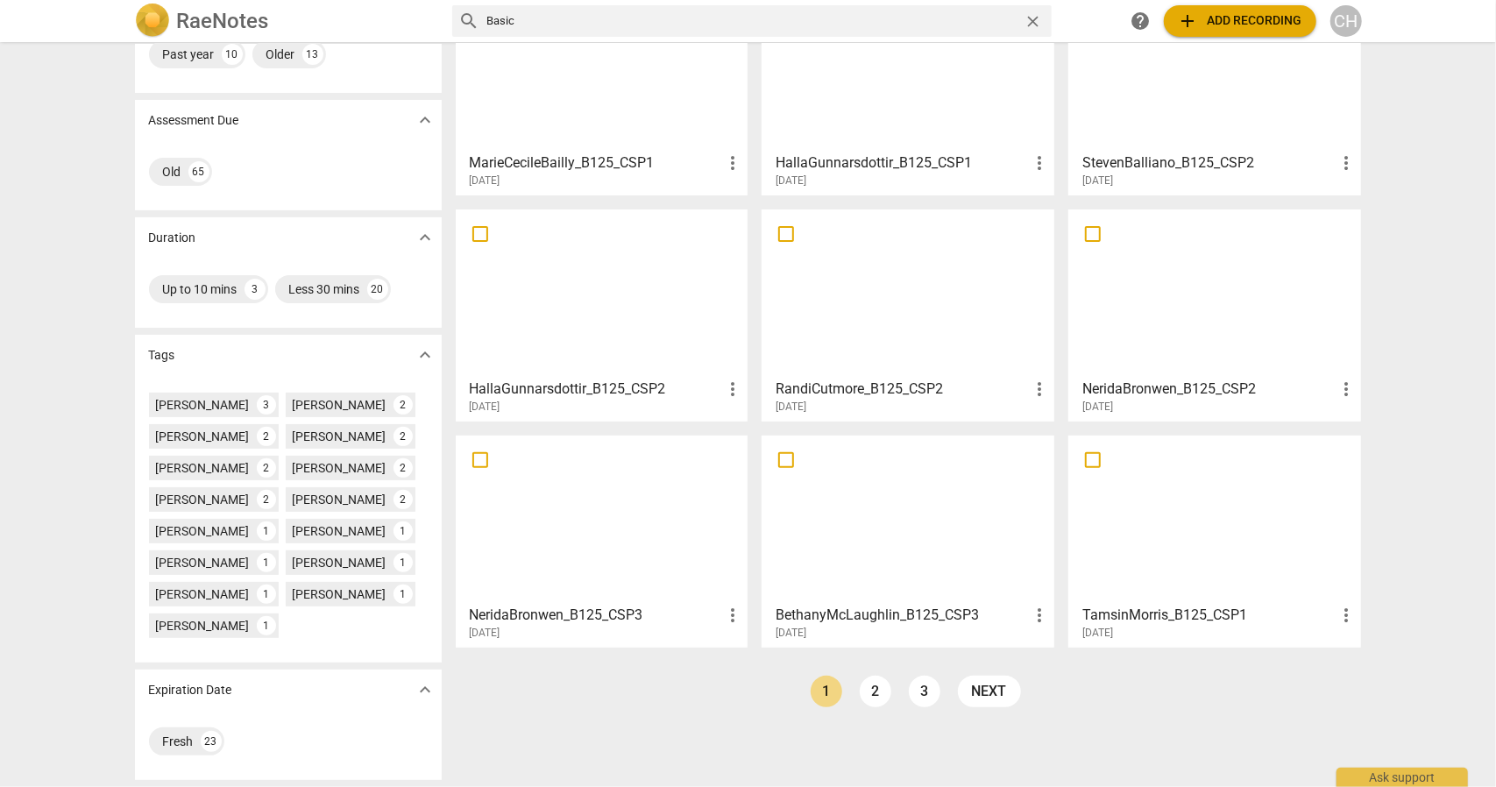
scroll to position [223, 0]
click at [866, 676] on link "2" at bounding box center [876, 692] width 32 height 32
click at [961, 676] on link "3" at bounding box center [964, 692] width 32 height 32
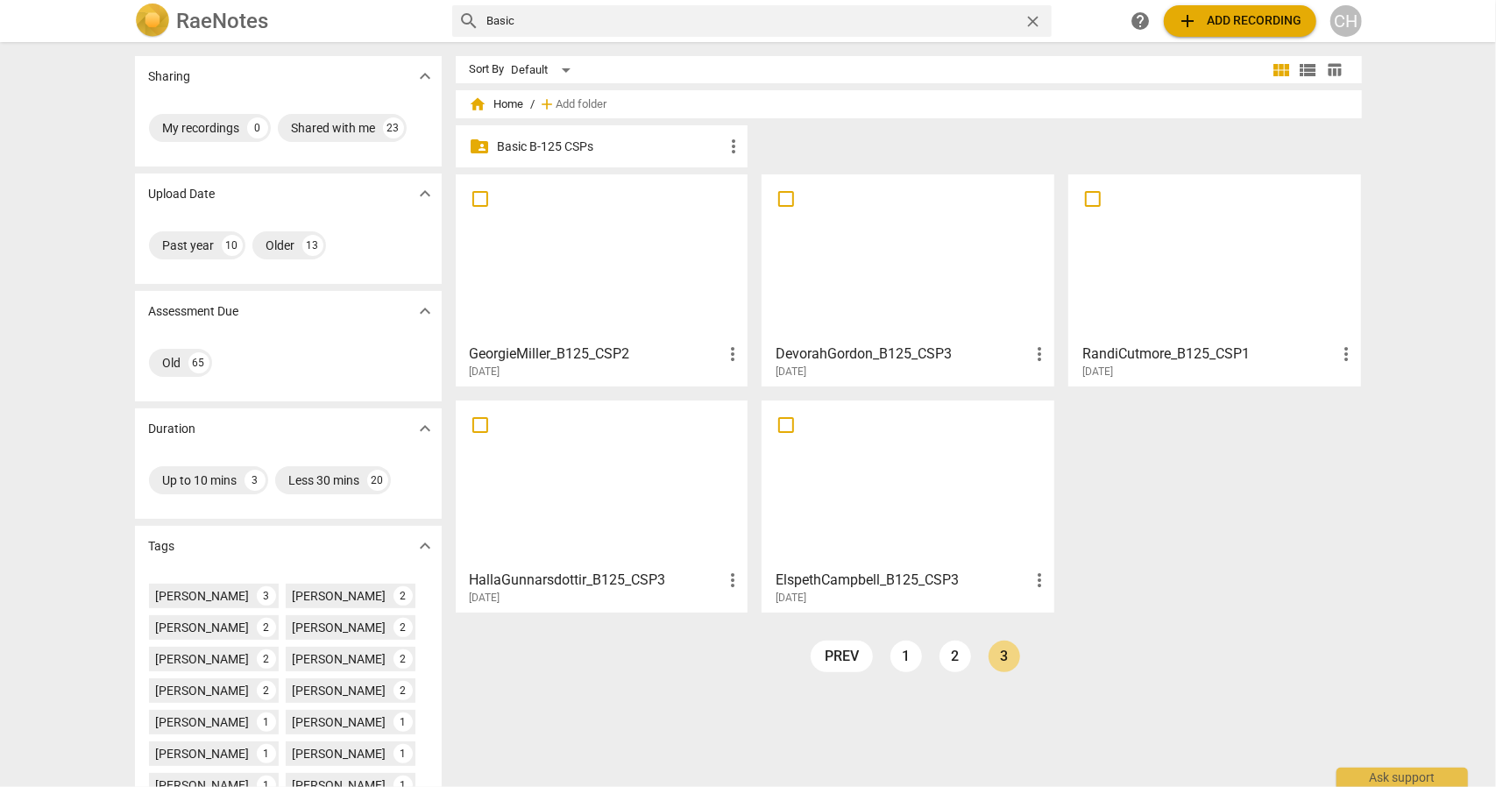
click at [543, 19] on input "Basic" at bounding box center [752, 21] width 530 height 28
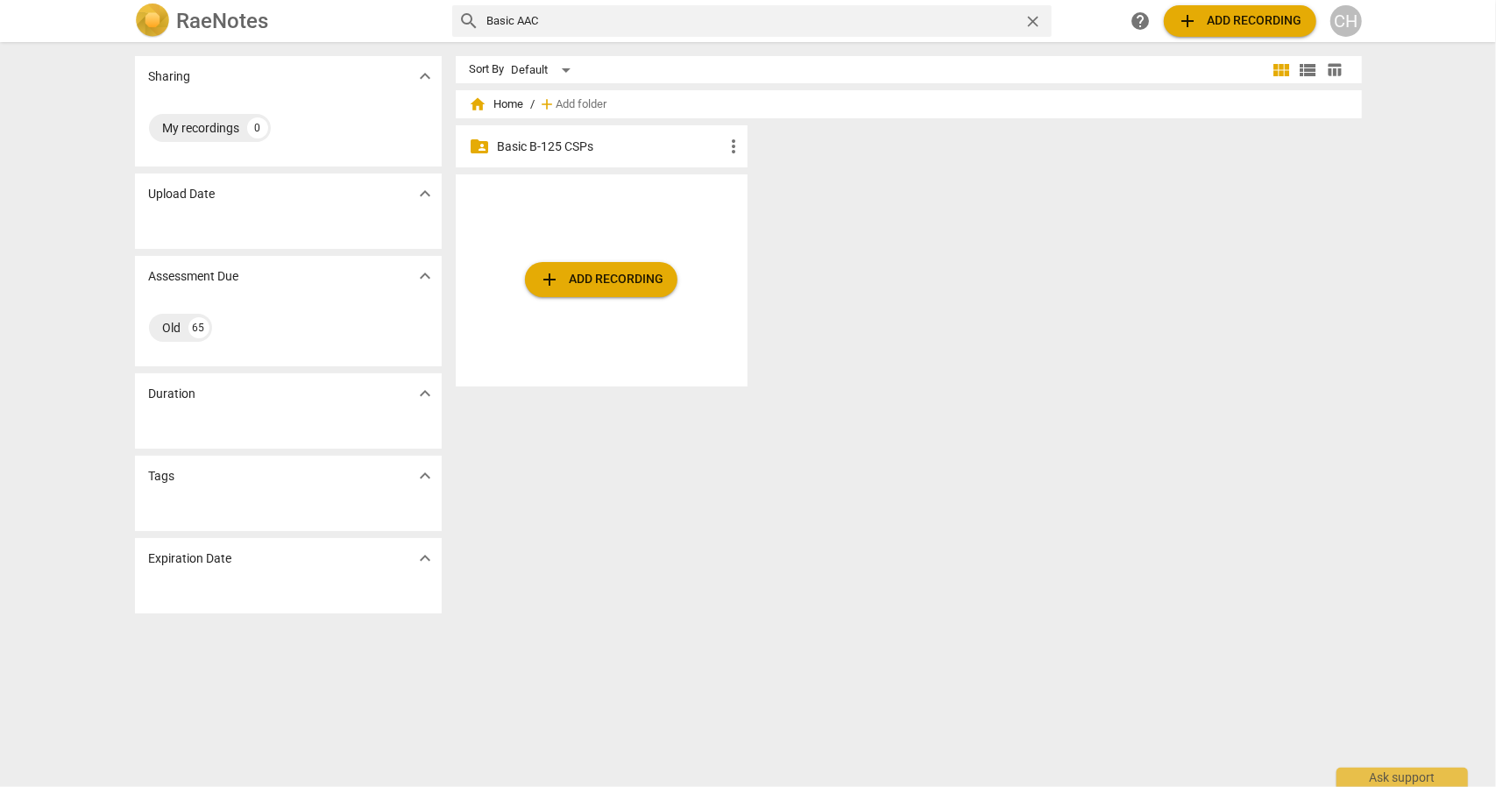
click at [517, 20] on input "Basic AAC" at bounding box center [752, 21] width 530 height 28
type input "Basic (AACC)"
click at [188, 20] on h2 "RaeNotes" at bounding box center [223, 21] width 92 height 25
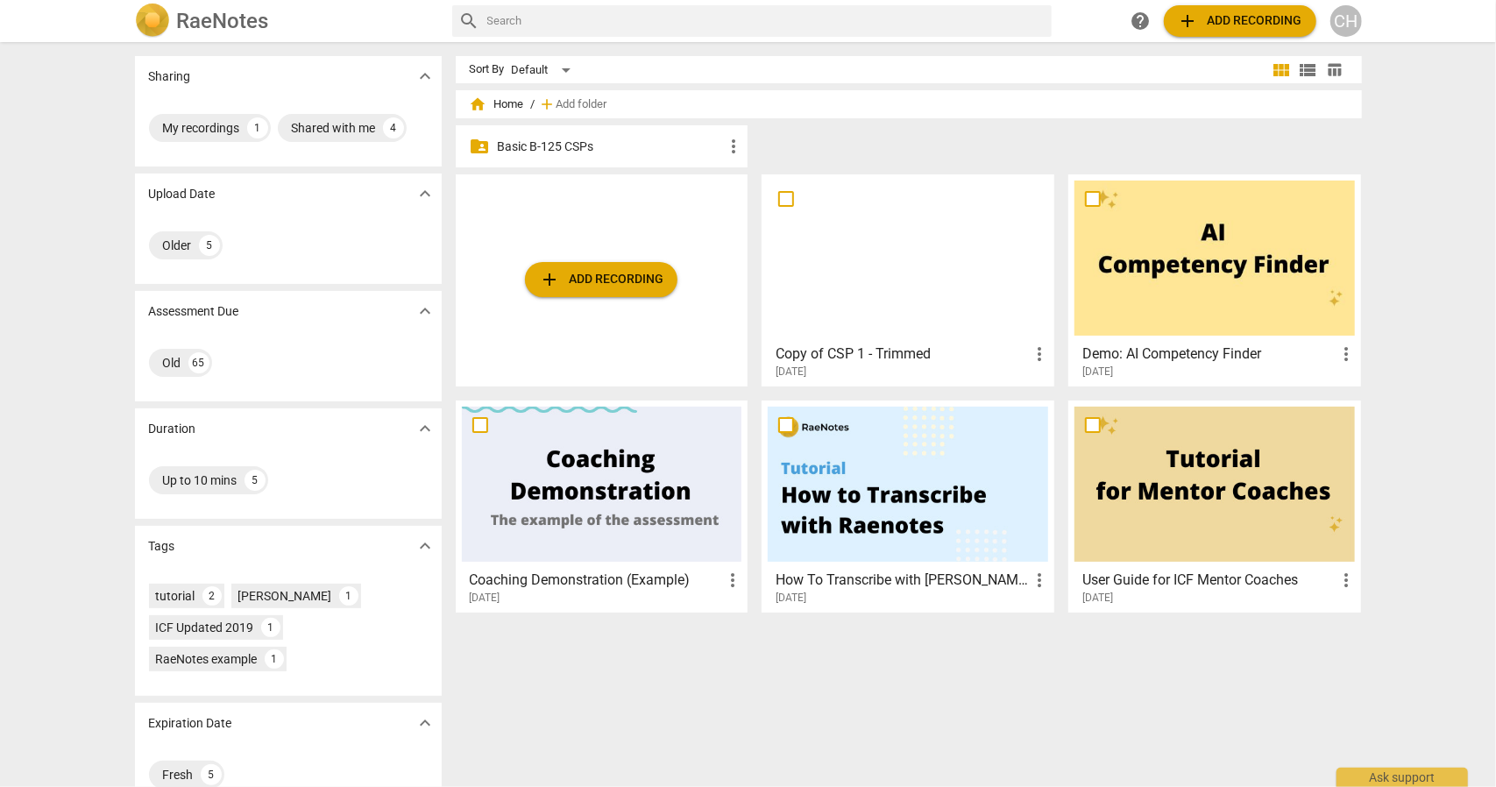
click at [531, 19] on input "text" at bounding box center [765, 21] width 557 height 28
type input "Basic (AACC)"
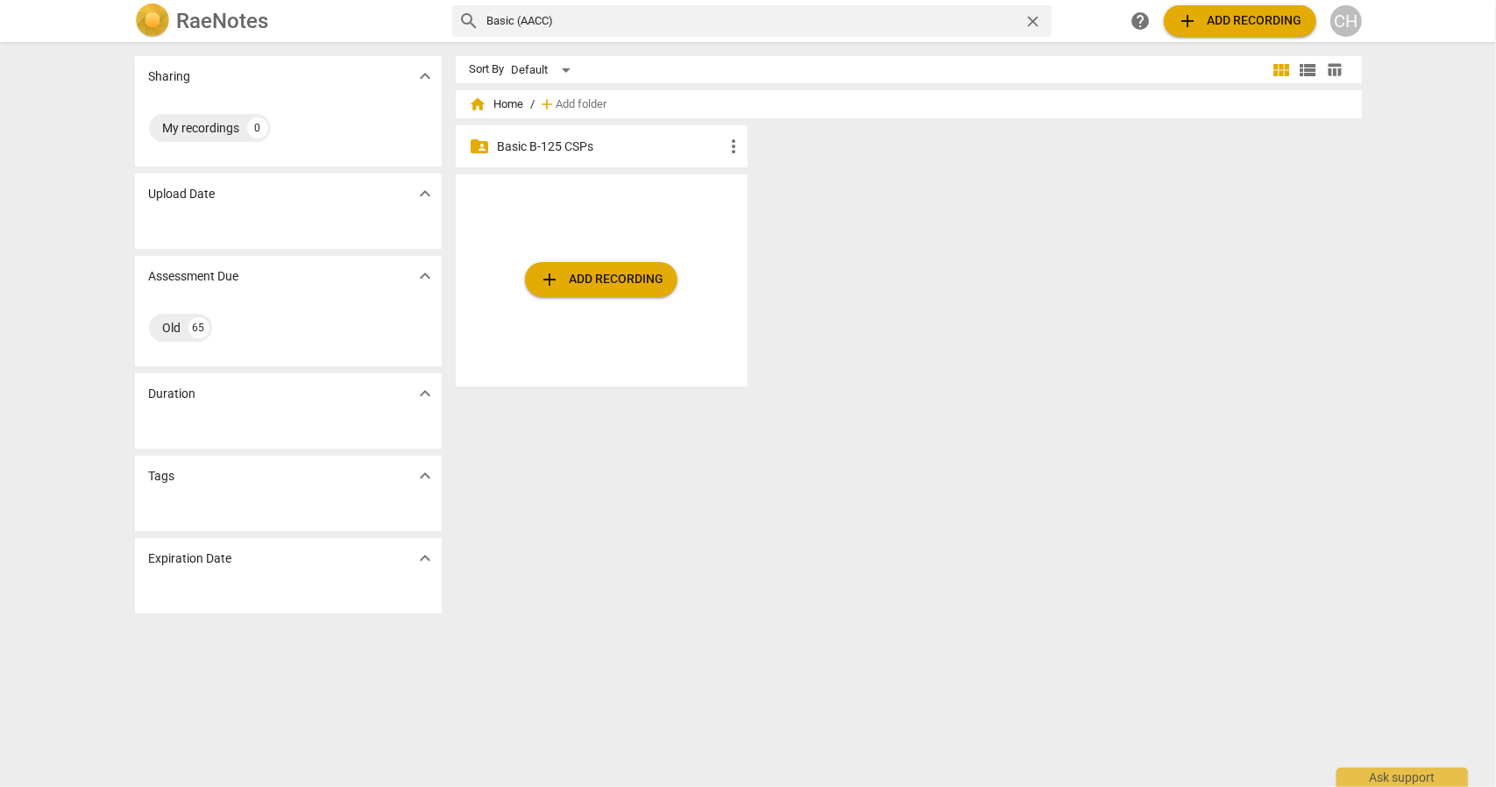
click at [1029, 18] on span "close" at bounding box center [1034, 21] width 18 height 18
